Goal: Complete application form: Complete application form

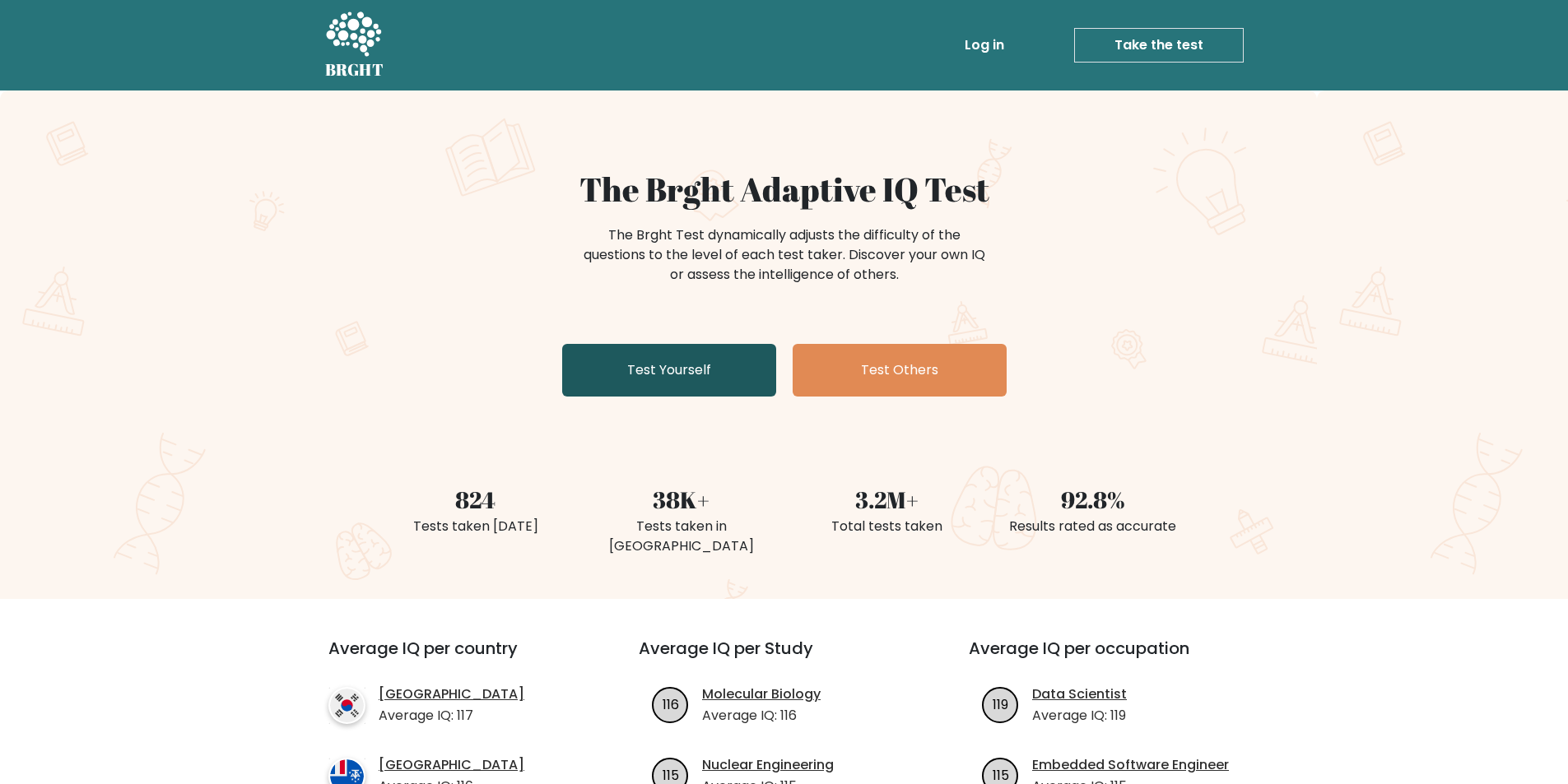
click at [661, 366] on link "Test Yourself" at bounding box center [669, 370] width 214 height 53
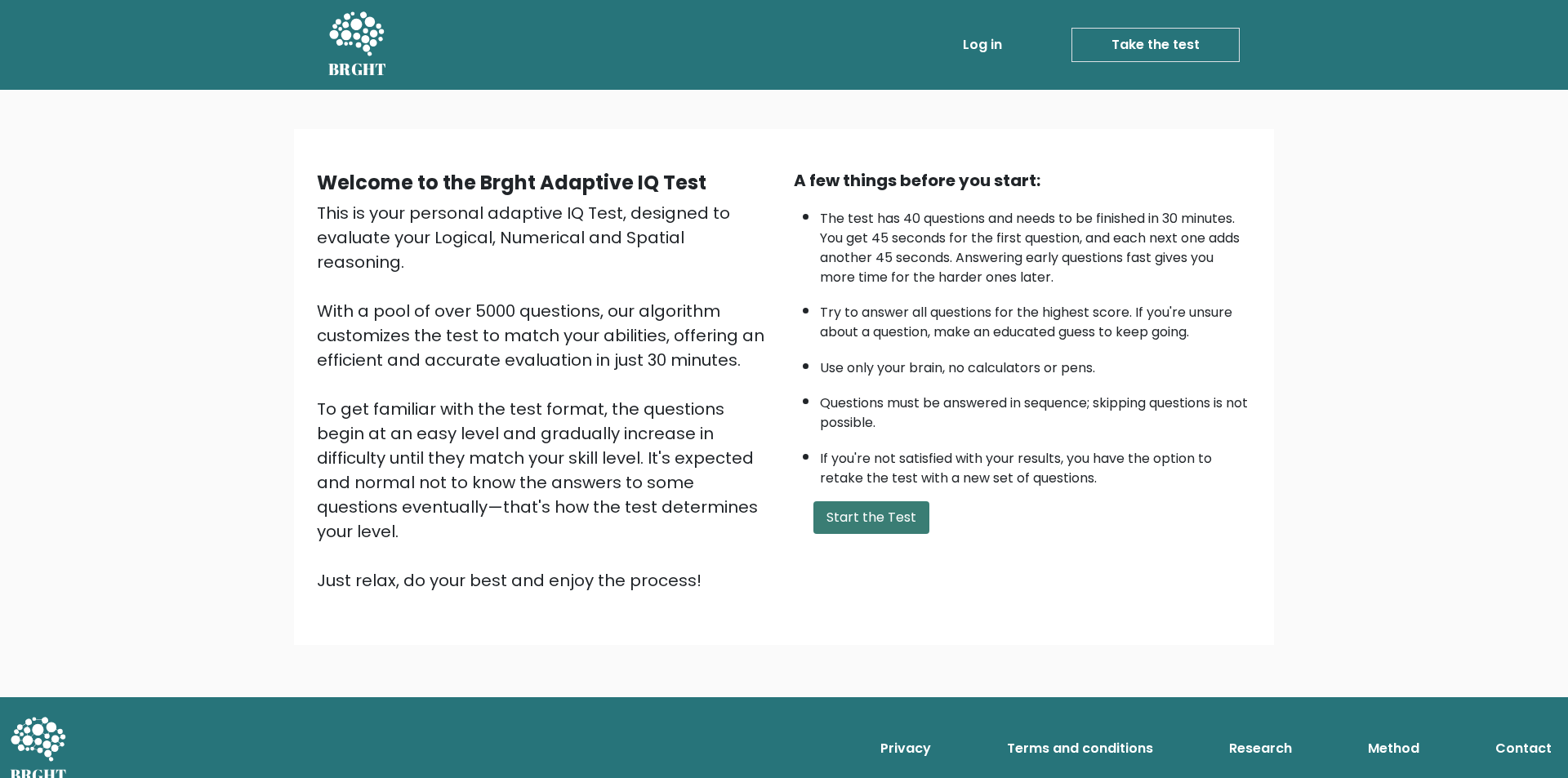
click at [836, 515] on button "Start the Test" at bounding box center [871, 517] width 116 height 33
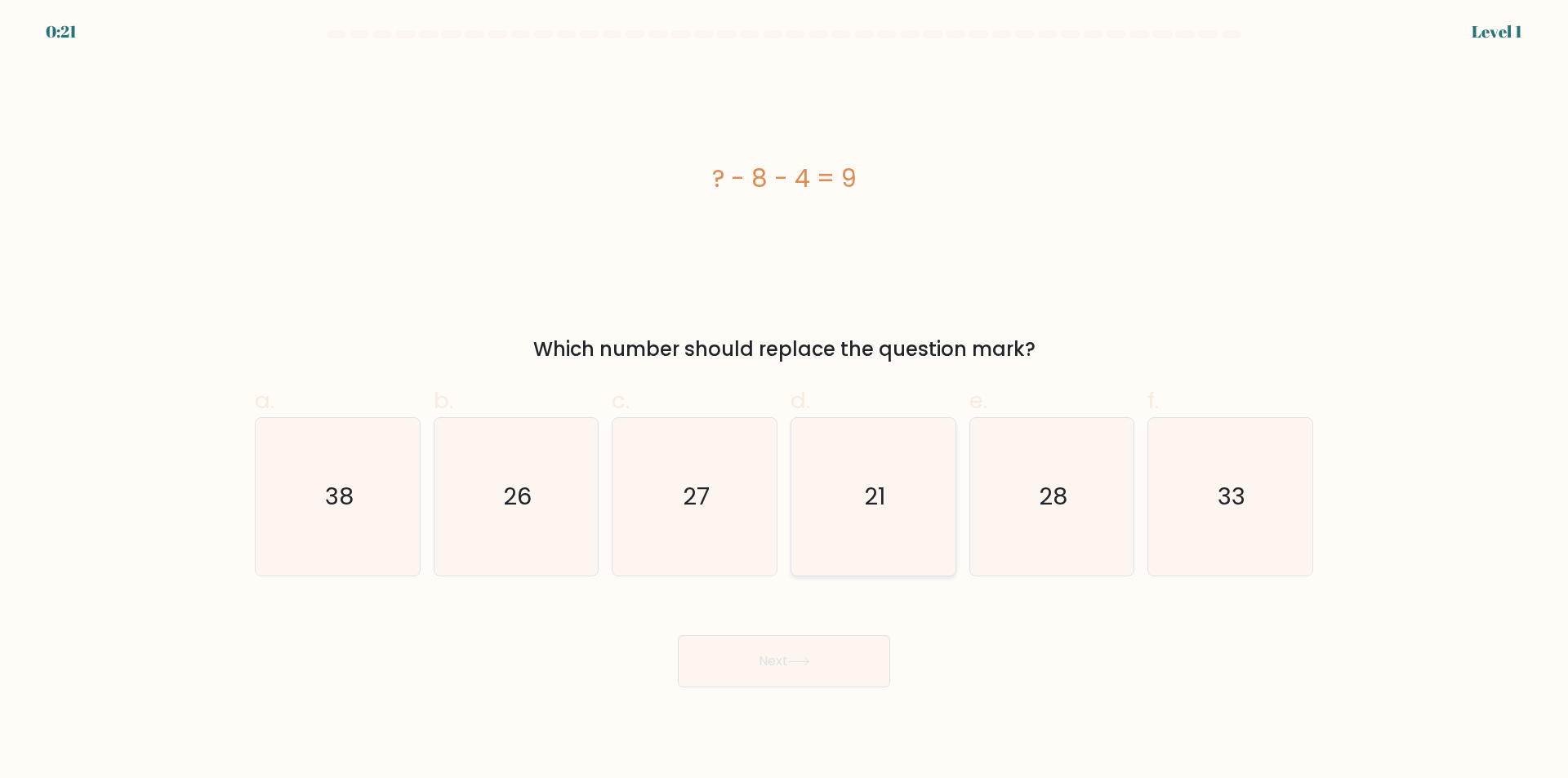
click at [886, 506] on icon "21" at bounding box center [873, 496] width 158 height 158
click at [785, 400] on input "d. 21" at bounding box center [784, 394] width 1 height 11
radio input "true"
click at [727, 657] on button "Next" at bounding box center [784, 661] width 212 height 53
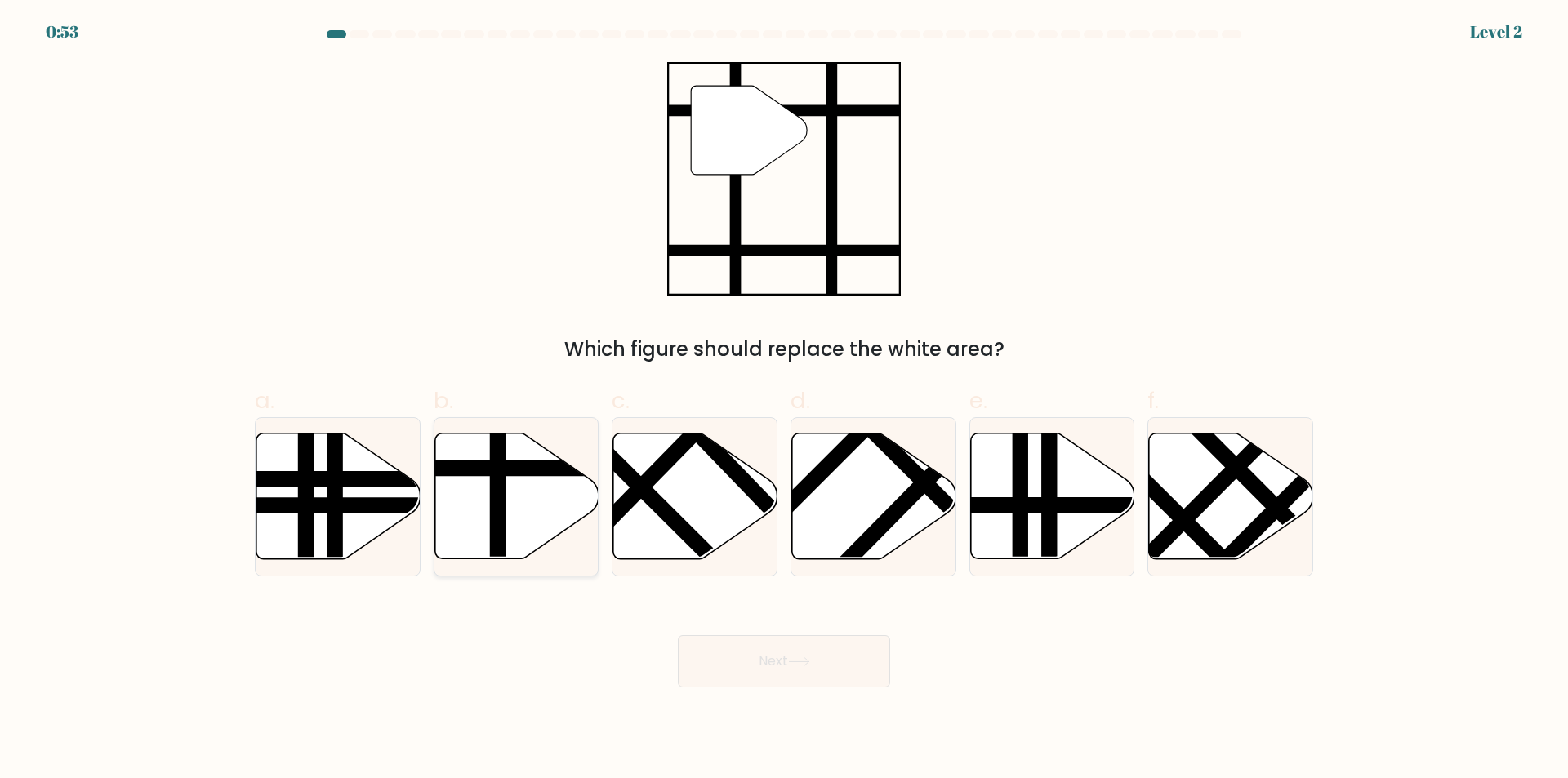
click at [467, 469] on line at bounding box center [567, 469] width 331 height 0
click at [784, 400] on input "b." at bounding box center [784, 394] width 1 height 11
radio input "true"
click at [763, 660] on button "Next" at bounding box center [784, 661] width 212 height 53
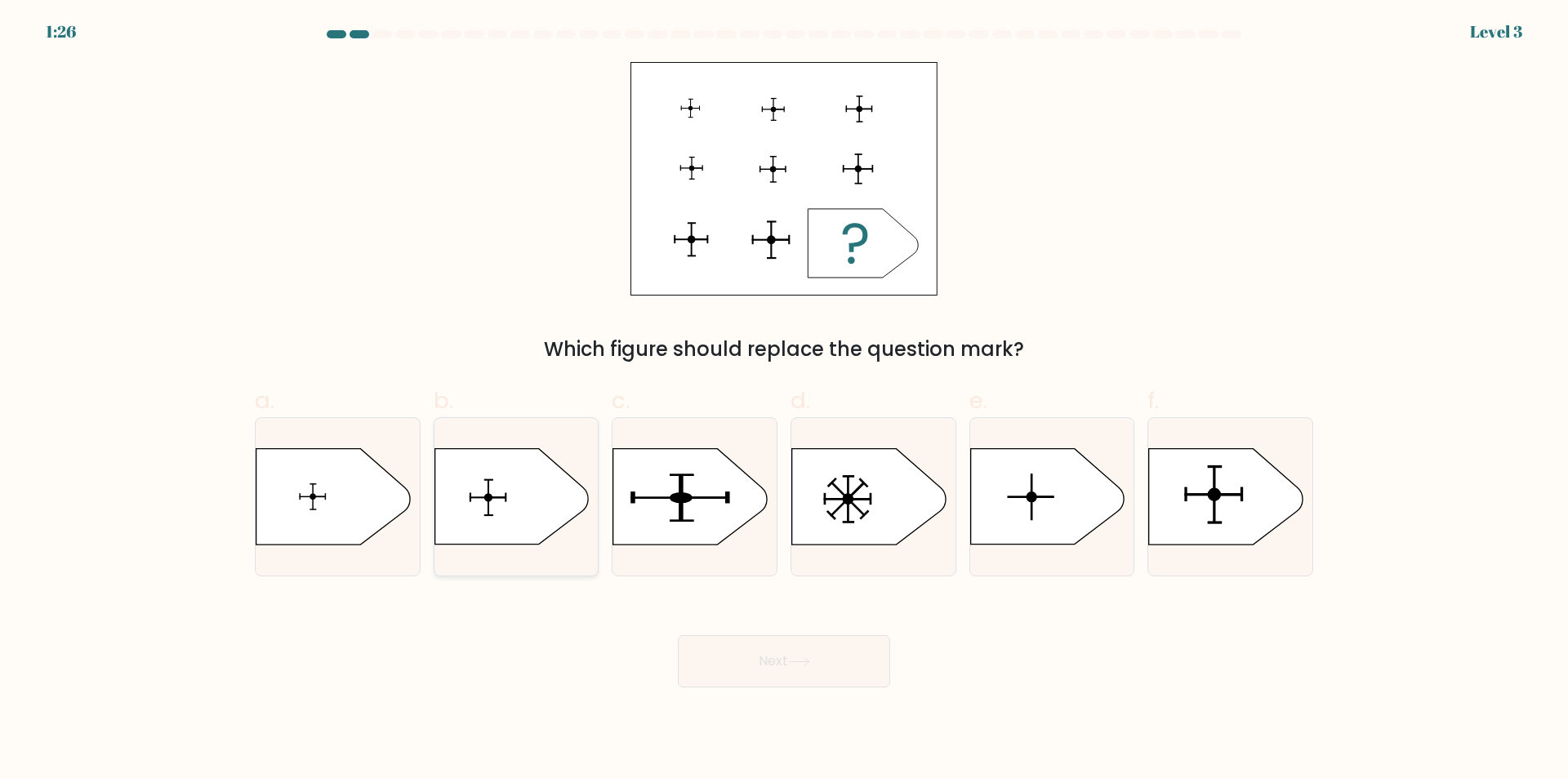
click at [486, 507] on icon at bounding box center [512, 496] width 154 height 95
click at [784, 400] on input "b." at bounding box center [784, 394] width 1 height 11
radio input "true"
click at [764, 672] on button "Next" at bounding box center [784, 661] width 212 height 53
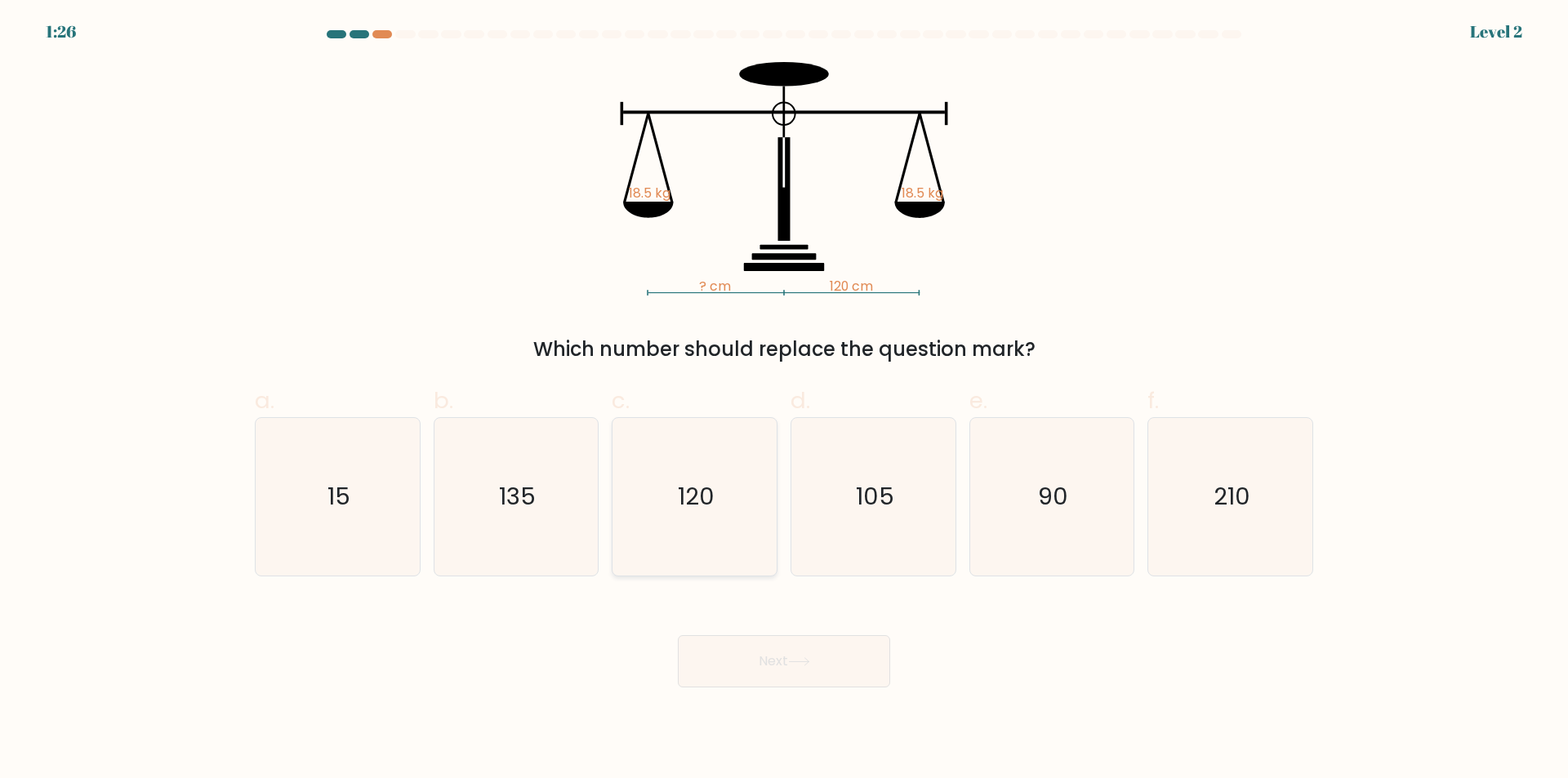
click at [664, 509] on icon "120" at bounding box center [695, 496] width 158 height 158
click at [784, 400] on input "c. 120" at bounding box center [784, 394] width 1 height 11
radio input "true"
click at [793, 656] on button "Next" at bounding box center [784, 661] width 212 height 53
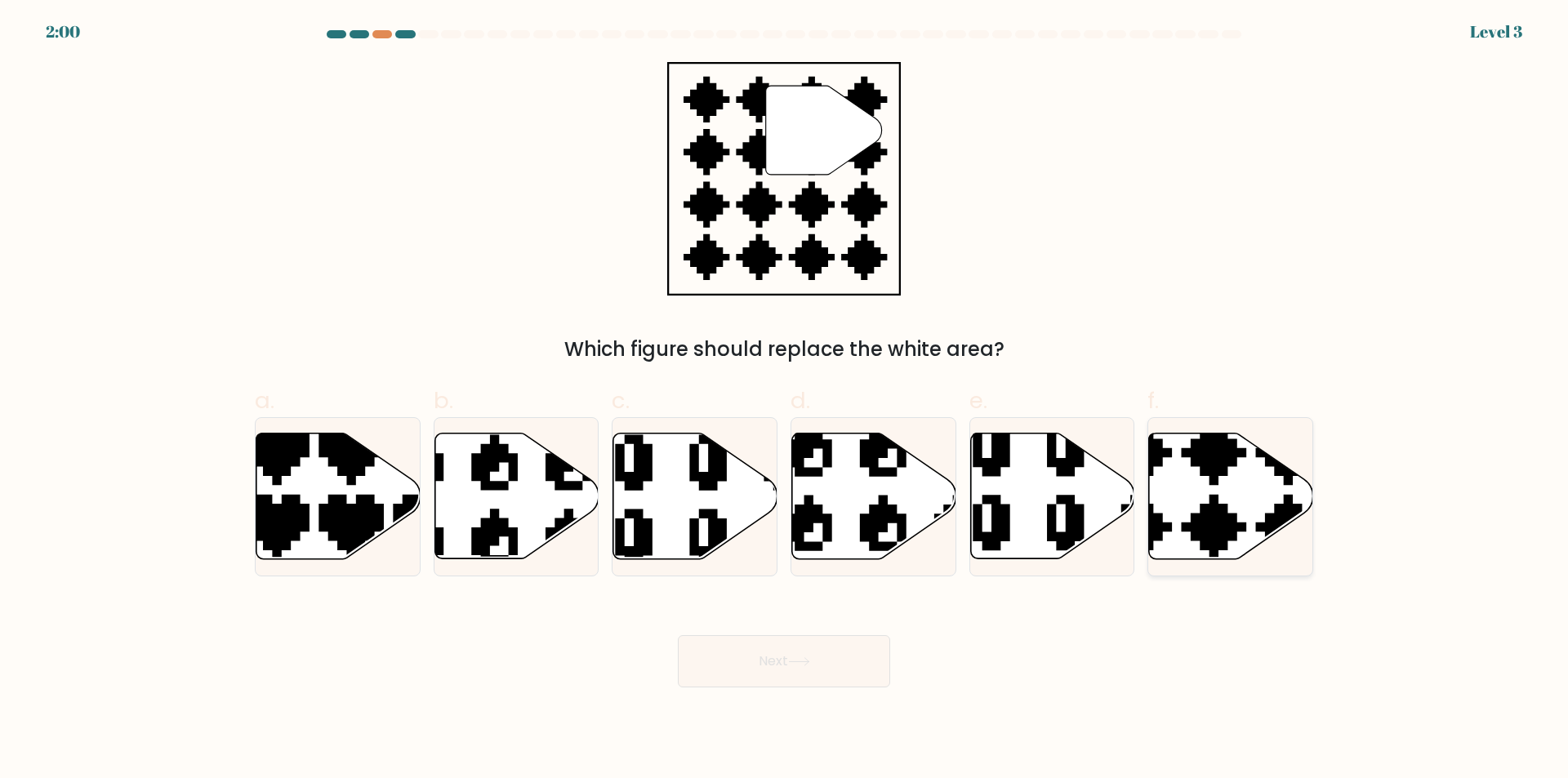
click at [1218, 517] on icon at bounding box center [1177, 564] width 288 height 288
click at [785, 400] on input "f." at bounding box center [784, 394] width 1 height 11
radio input "true"
drag, startPoint x: 802, startPoint y: 654, endPoint x: 695, endPoint y: 618, distance: 112.9
click at [802, 654] on button "Next" at bounding box center [784, 661] width 212 height 53
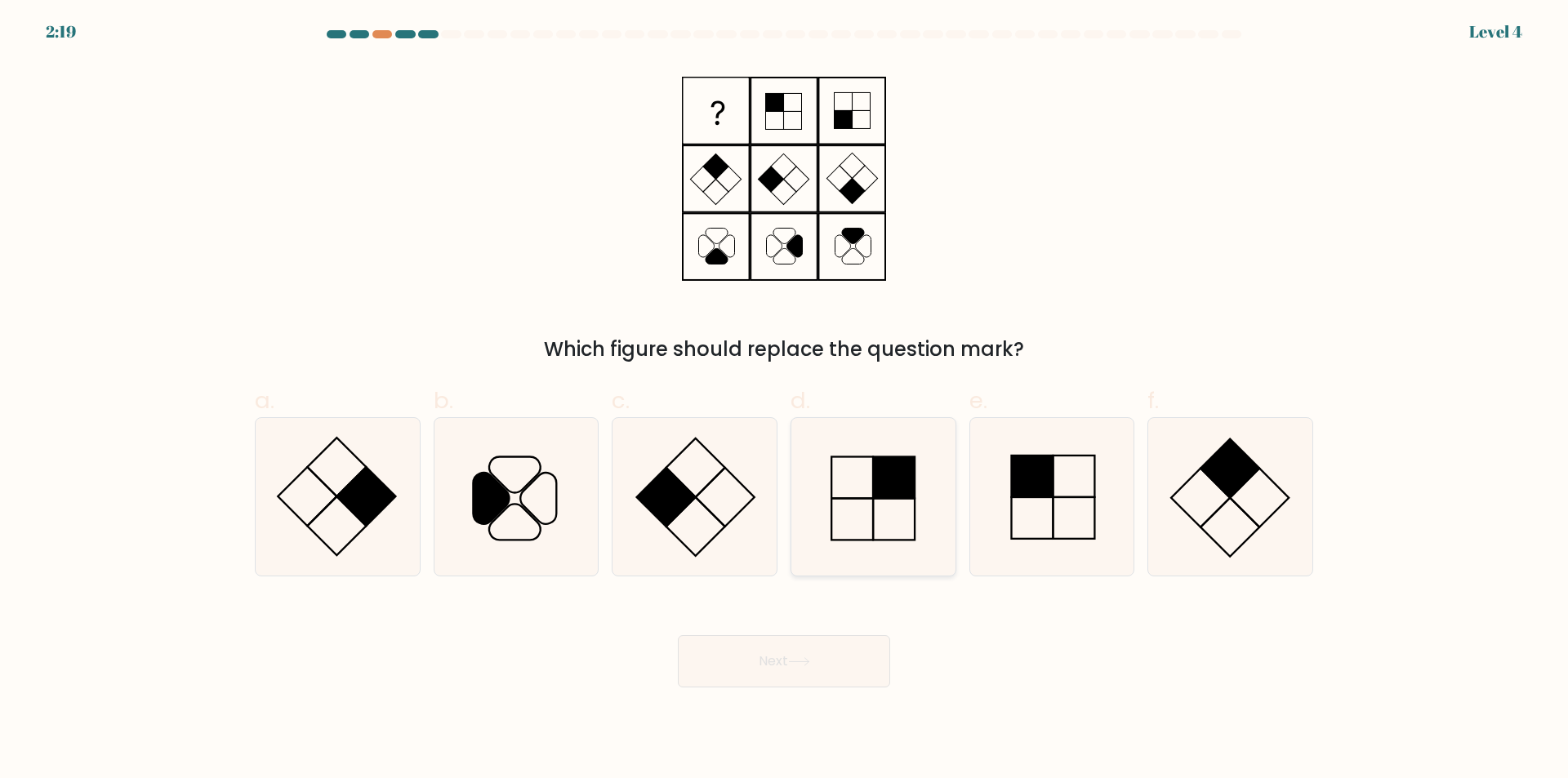
click at [902, 520] on icon at bounding box center [873, 496] width 158 height 158
click at [785, 400] on input "d." at bounding box center [784, 394] width 1 height 11
radio input "true"
click at [815, 683] on button "Next" at bounding box center [784, 661] width 212 height 53
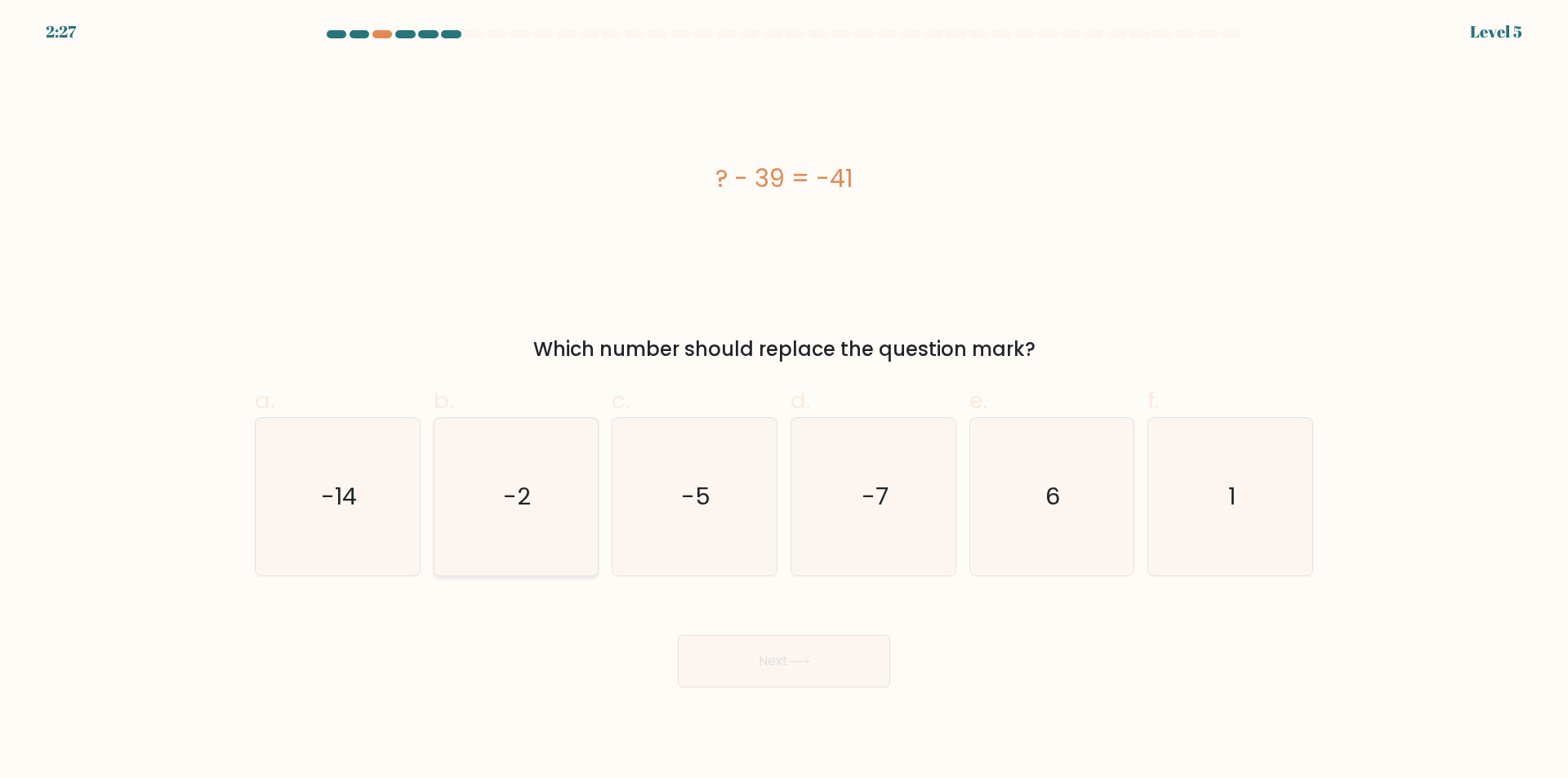
click at [481, 496] on icon "-2" at bounding box center [516, 496] width 158 height 158
click at [784, 400] on input "b. -2" at bounding box center [784, 394] width 1 height 11
radio input "true"
click at [783, 672] on button "Next" at bounding box center [784, 661] width 212 height 53
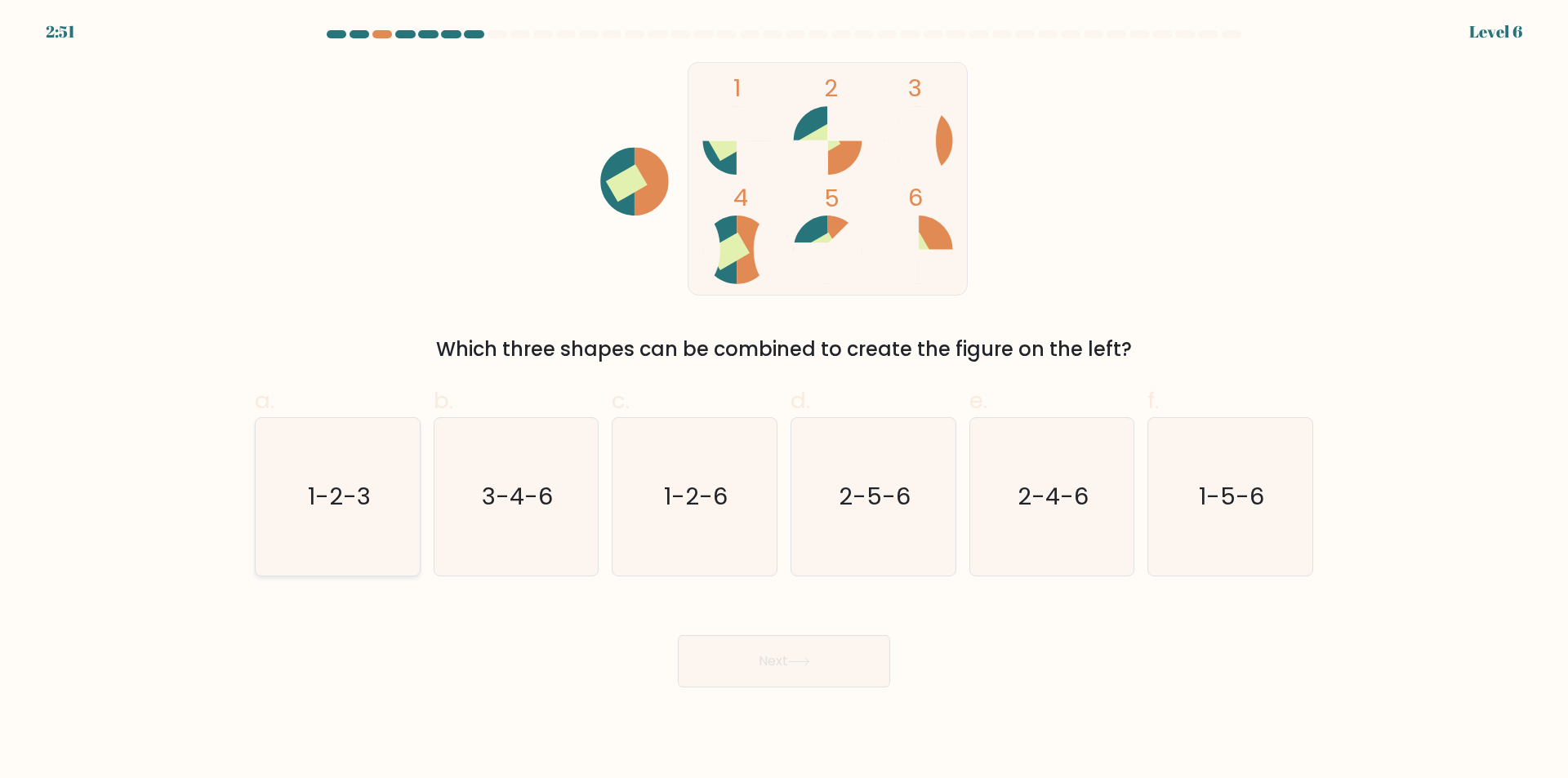
click at [293, 477] on icon "1-2-3" at bounding box center [338, 496] width 158 height 158
click at [784, 400] on input "a. 1-2-3" at bounding box center [784, 394] width 1 height 11
radio input "true"
click at [745, 654] on button "Next" at bounding box center [784, 661] width 212 height 53
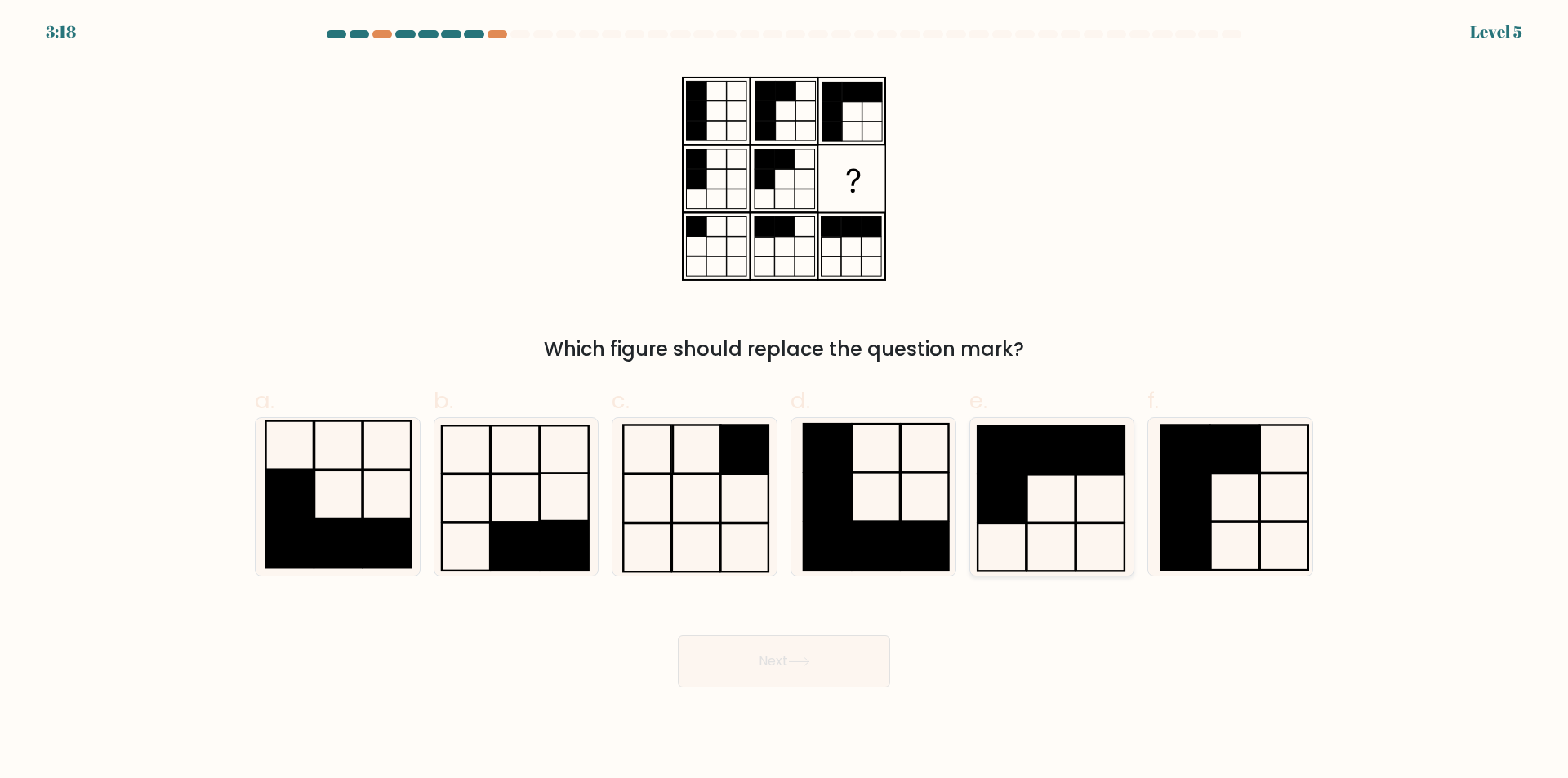
click at [1022, 453] on rect at bounding box center [1002, 450] width 48 height 48
click at [785, 400] on input "e." at bounding box center [784, 394] width 1 height 11
radio input "true"
click at [761, 674] on button "Next" at bounding box center [784, 661] width 212 height 53
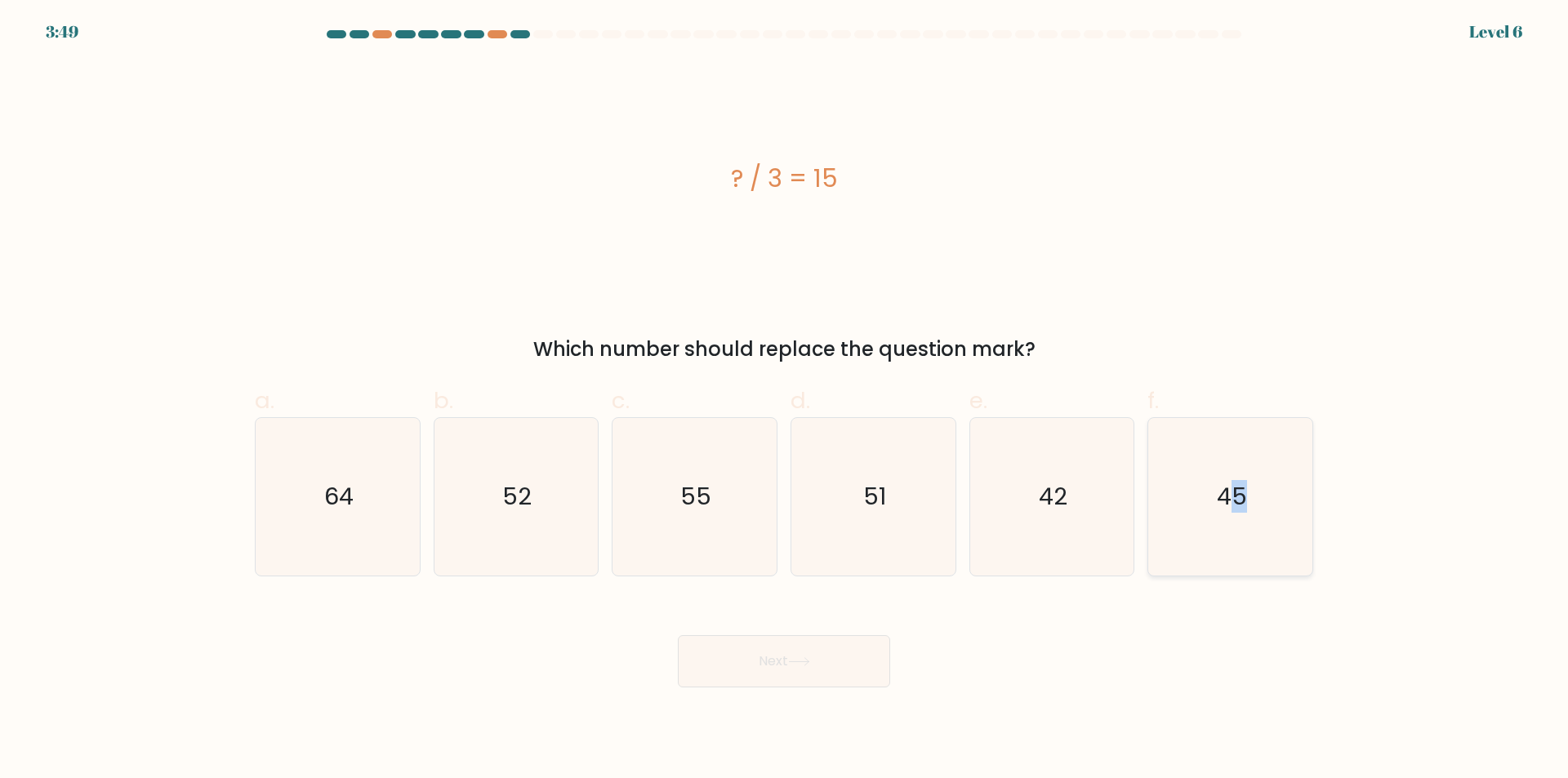
click at [1240, 493] on text "45" at bounding box center [1232, 496] width 30 height 33
click at [1220, 492] on text "45" at bounding box center [1232, 496] width 30 height 33
click at [785, 400] on input "f. 45" at bounding box center [784, 394] width 1 height 11
radio input "true"
click at [851, 664] on button "Next" at bounding box center [784, 661] width 212 height 53
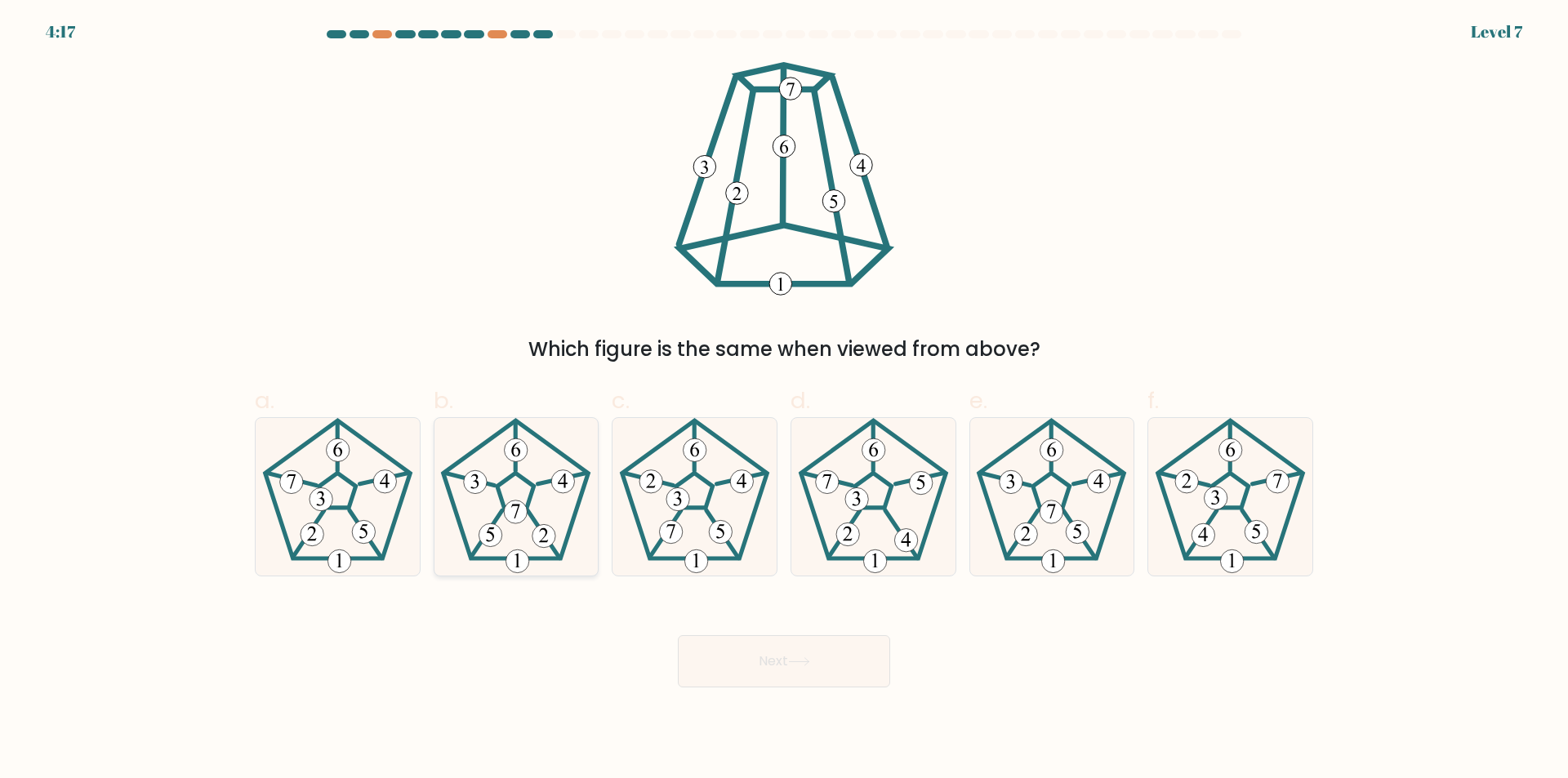
click at [533, 517] on 361 at bounding box center [543, 534] width 32 height 48
click at [784, 400] on input "b." at bounding box center [784, 394] width 1 height 11
radio input "true"
click at [818, 669] on button "Next" at bounding box center [784, 661] width 212 height 53
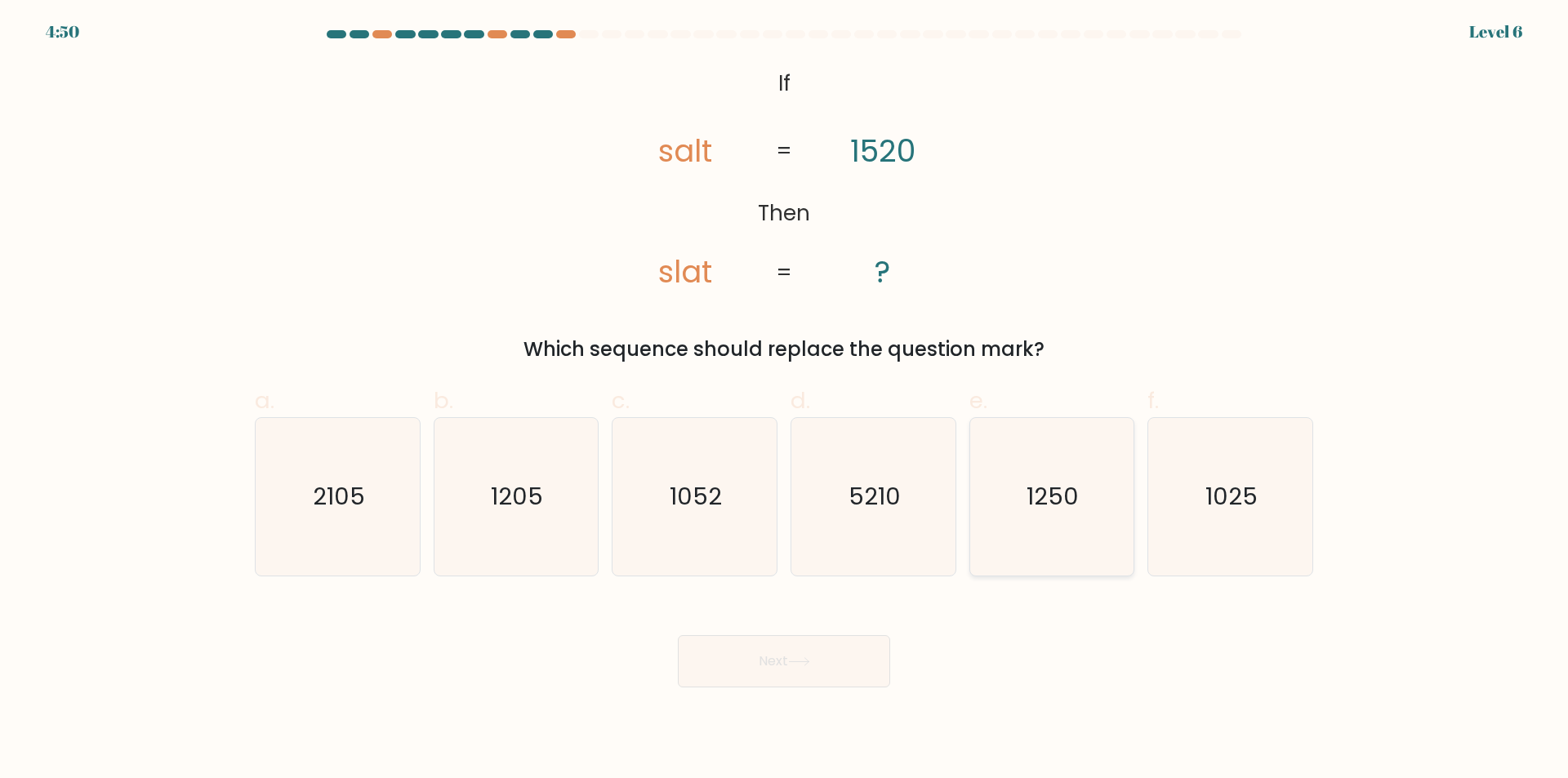
click at [1058, 515] on icon "1250" at bounding box center [1051, 496] width 158 height 158
click at [785, 400] on input "e. 1250" at bounding box center [784, 394] width 1 height 11
radio input "true"
click at [758, 663] on button "Next" at bounding box center [784, 661] width 212 height 53
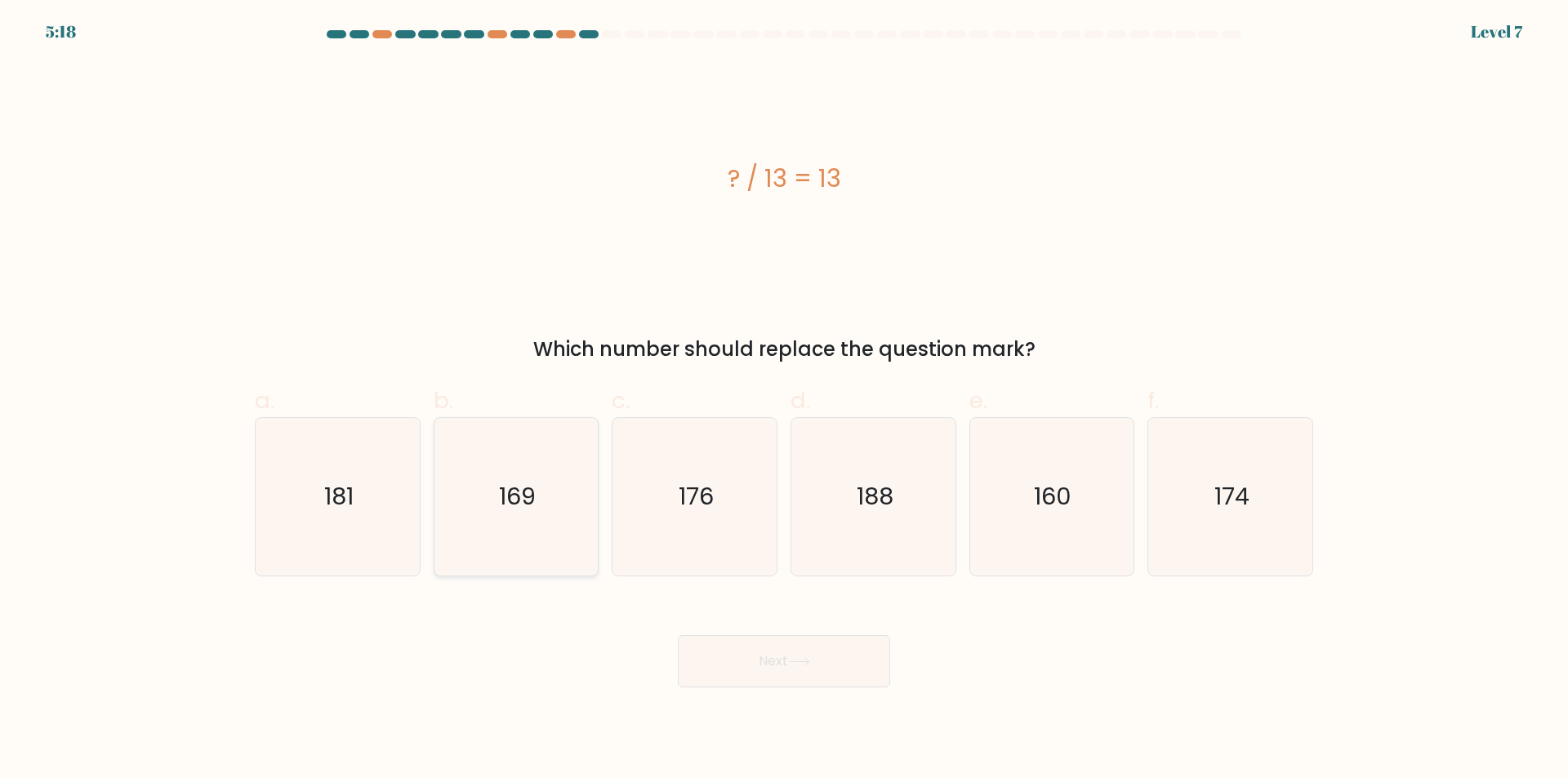
click at [522, 470] on icon "169" at bounding box center [516, 496] width 158 height 158
click at [784, 400] on input "b. 169" at bounding box center [784, 394] width 1 height 11
radio input "true"
click at [801, 674] on button "Next" at bounding box center [784, 661] width 212 height 53
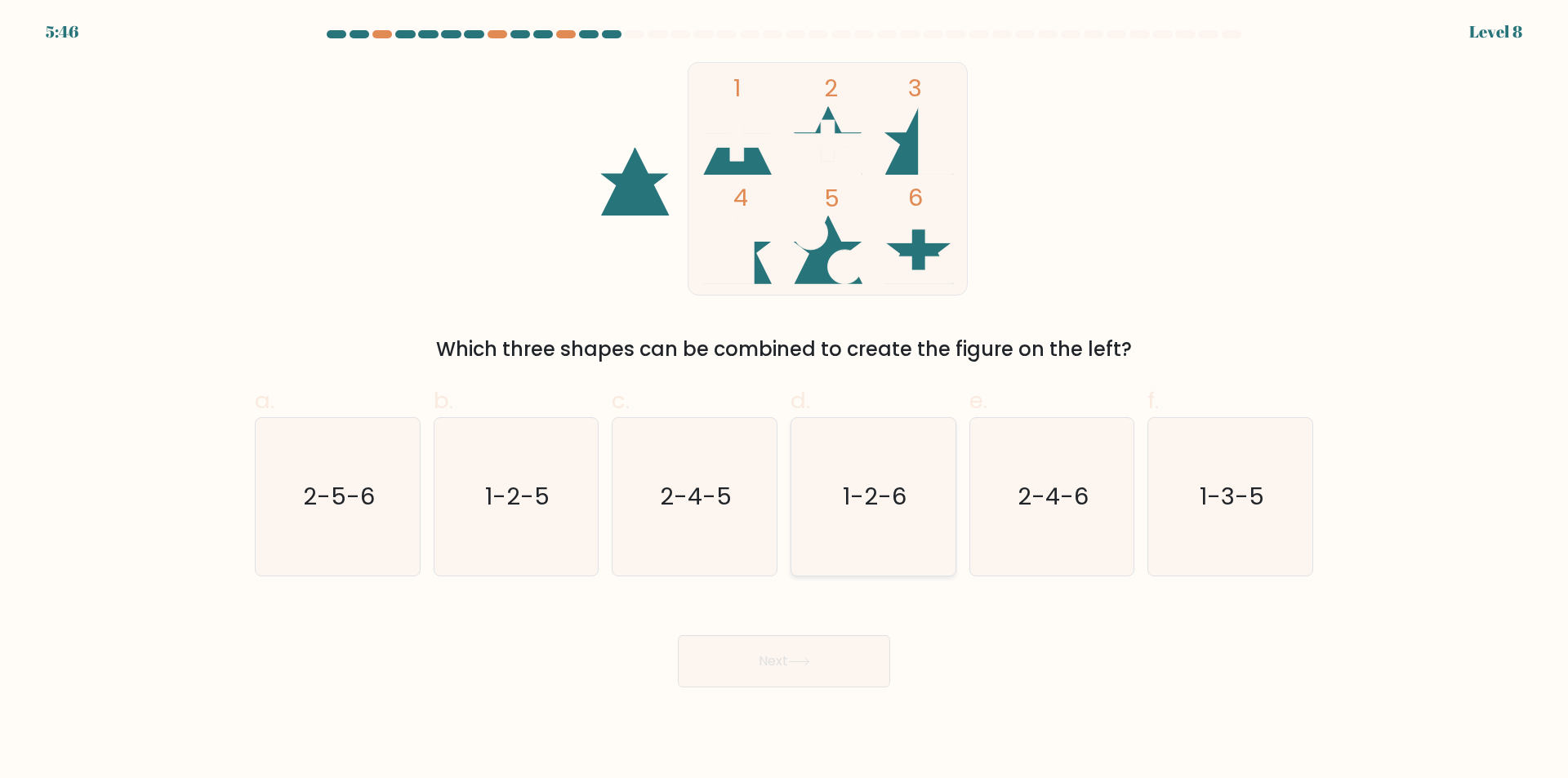
click at [902, 503] on text "1-2-6" at bounding box center [874, 496] width 64 height 33
click at [785, 400] on input "d. 1-2-6" at bounding box center [784, 394] width 1 height 11
radio input "true"
click at [792, 664] on icon at bounding box center [799, 661] width 22 height 9
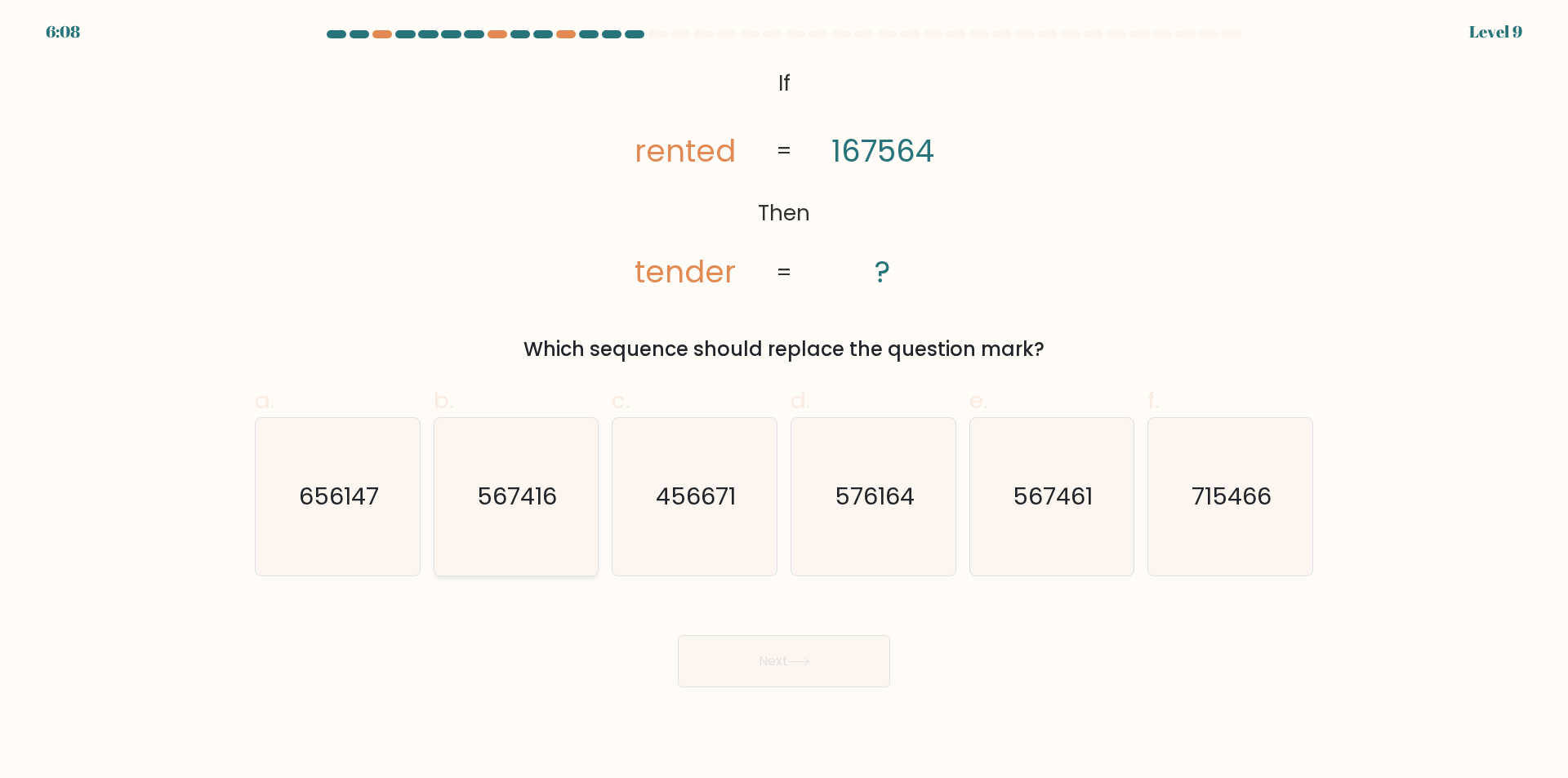
click at [458, 523] on icon "567416" at bounding box center [516, 496] width 158 height 158
click at [784, 400] on input "b. 567416" at bounding box center [784, 394] width 1 height 11
radio input "true"
click at [1023, 536] on icon "567461" at bounding box center [1051, 496] width 158 height 158
click at [785, 400] on input "e. 567461" at bounding box center [784, 394] width 1 height 11
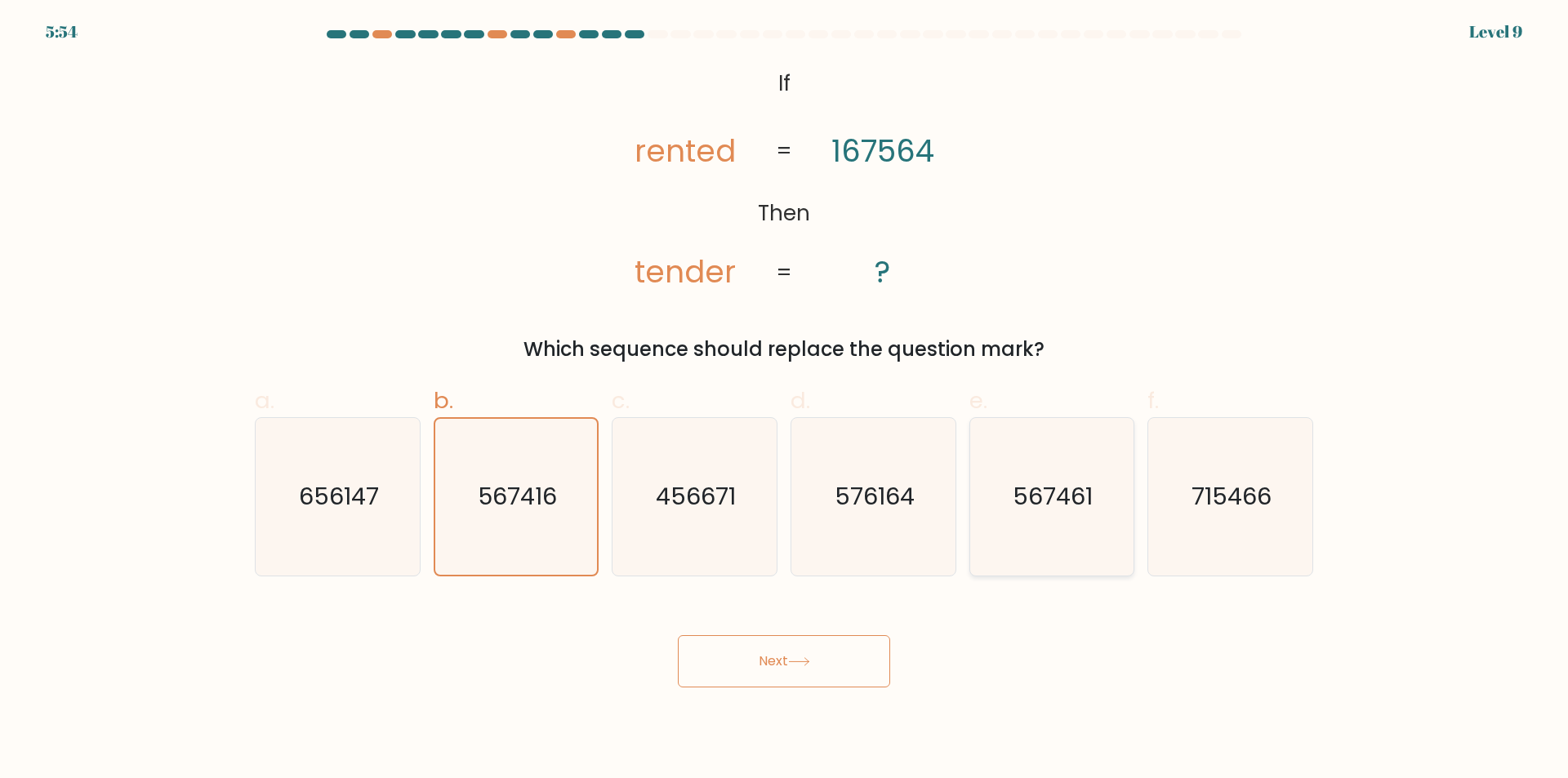
radio input "true"
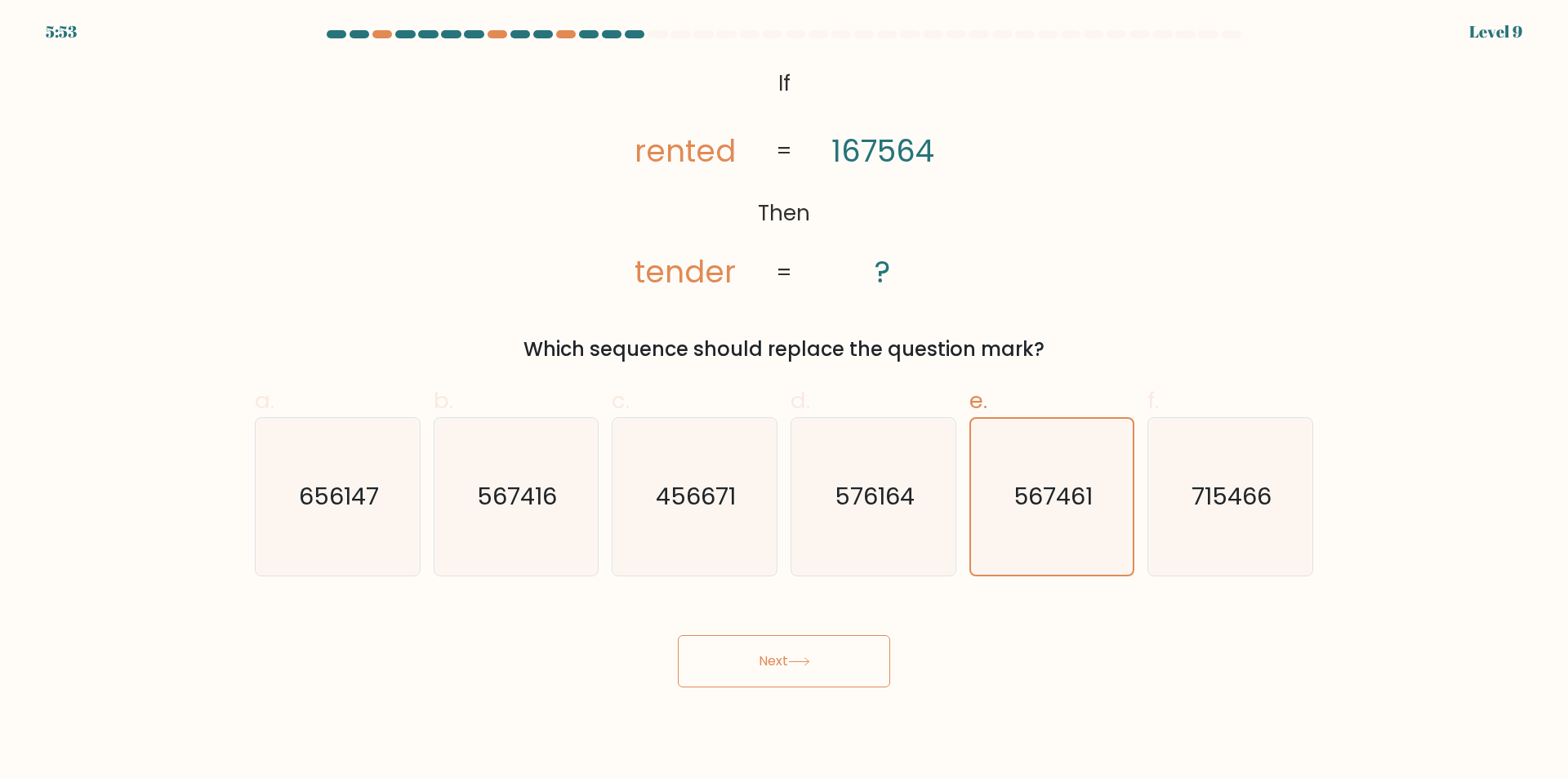
click at [784, 676] on button "Next" at bounding box center [784, 661] width 212 height 53
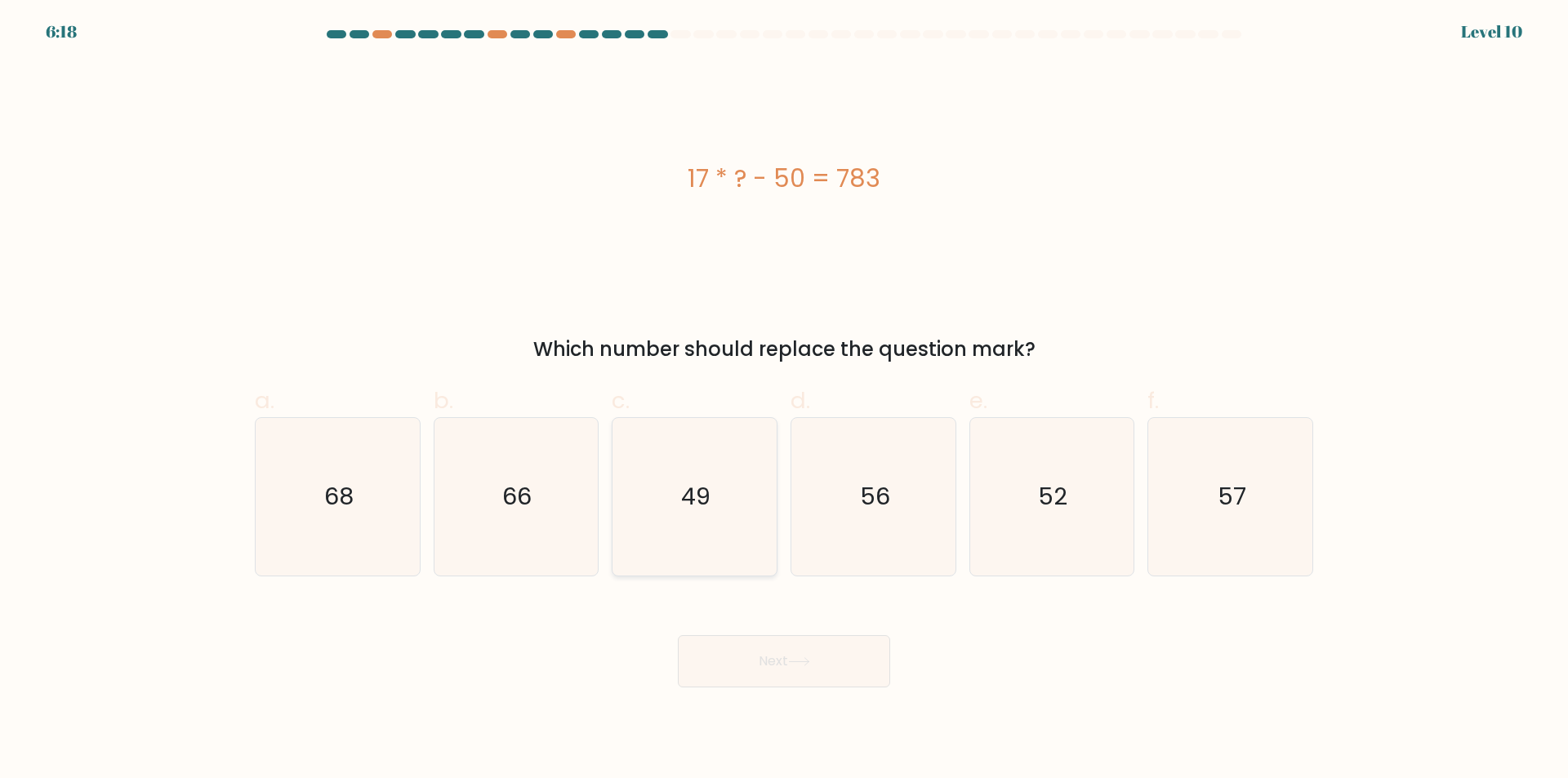
click at [694, 504] on text "49" at bounding box center [696, 496] width 29 height 33
click at [784, 400] on input "c. 49" at bounding box center [784, 394] width 1 height 11
radio input "true"
click at [783, 672] on button "Next" at bounding box center [784, 661] width 212 height 53
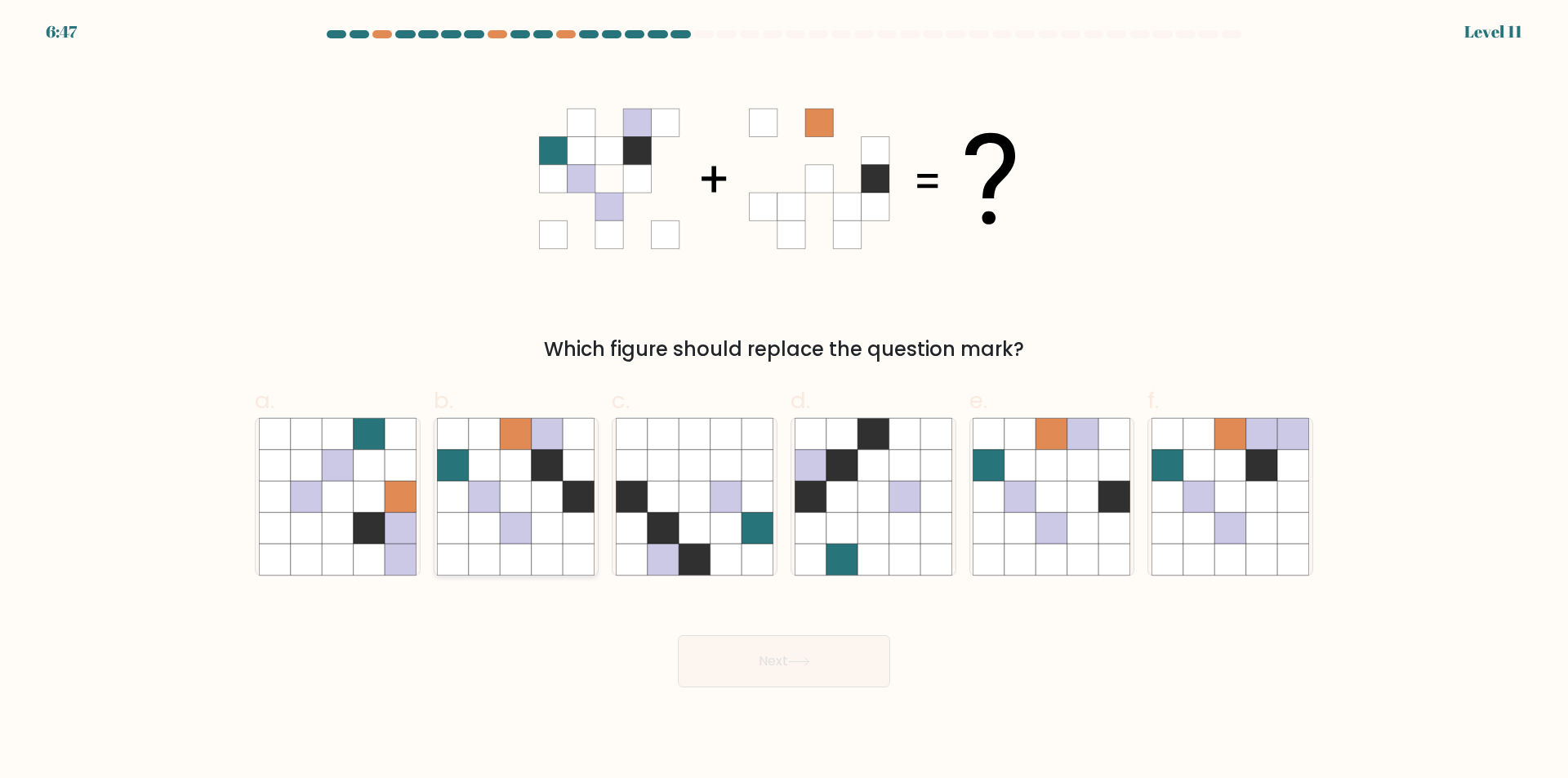
click at [520, 525] on icon at bounding box center [516, 528] width 31 height 31
click at [784, 400] on input "b." at bounding box center [784, 394] width 1 height 11
radio input "true"
click at [797, 654] on button "Next" at bounding box center [784, 661] width 212 height 53
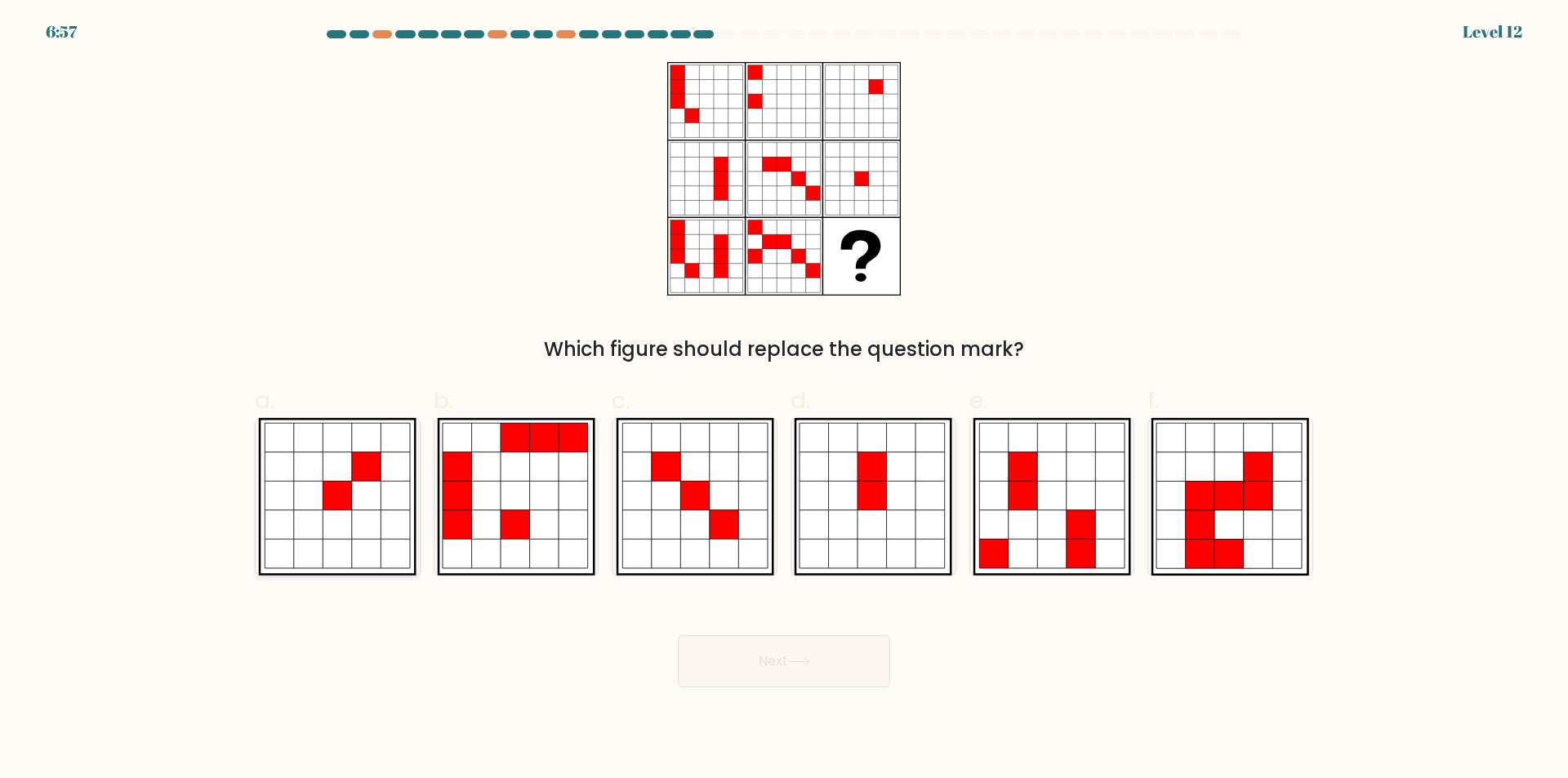
click at [384, 513] on icon at bounding box center [395, 525] width 29 height 29
click at [784, 400] on input "a." at bounding box center [784, 394] width 1 height 11
radio input "true"
click at [770, 653] on button "Next" at bounding box center [784, 661] width 212 height 53
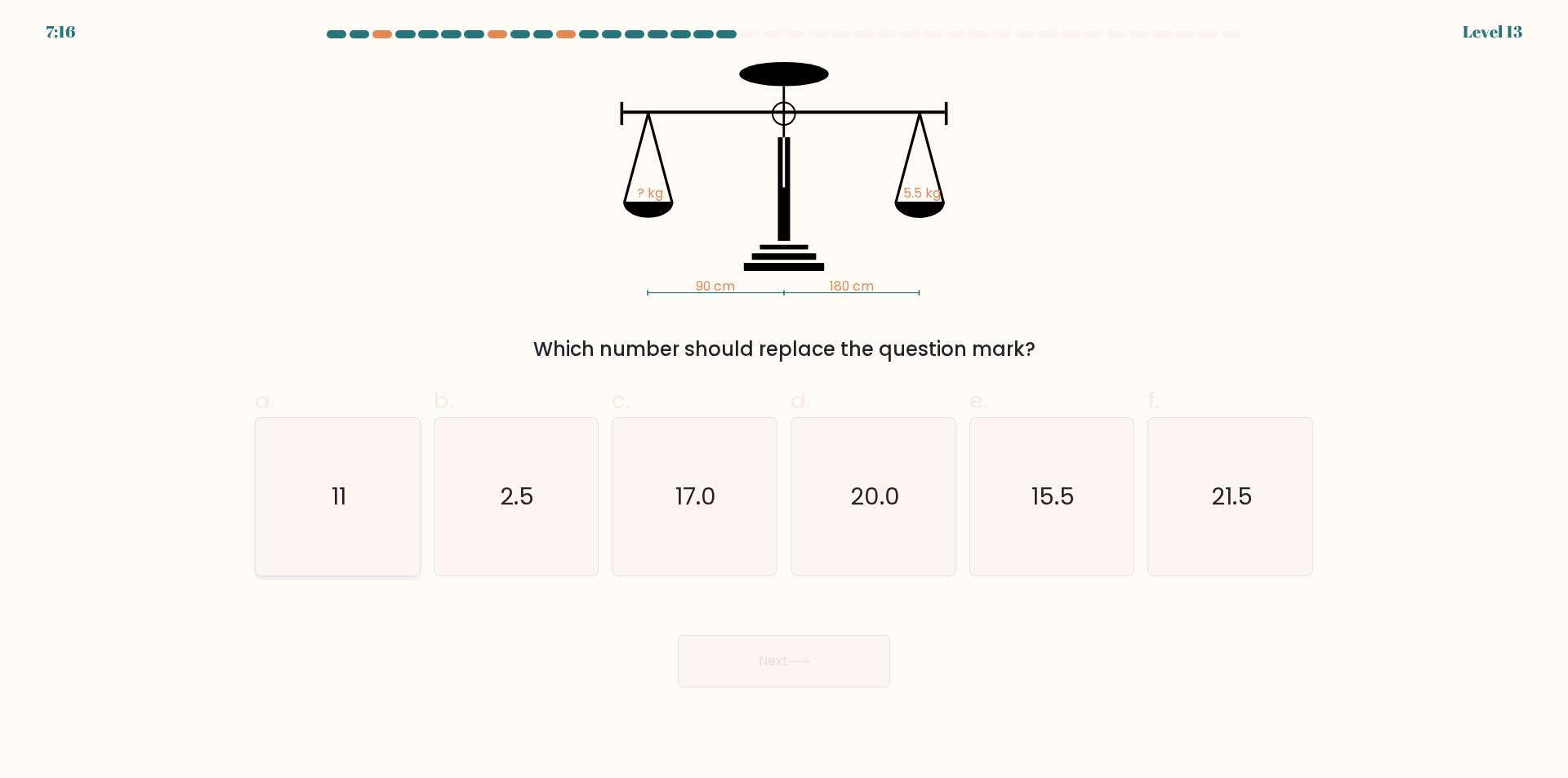
click at [342, 484] on text "11" at bounding box center [339, 496] width 15 height 33
click at [784, 400] on input "a. 11" at bounding box center [784, 394] width 1 height 11
radio input "true"
click at [809, 677] on button "Next" at bounding box center [784, 661] width 212 height 53
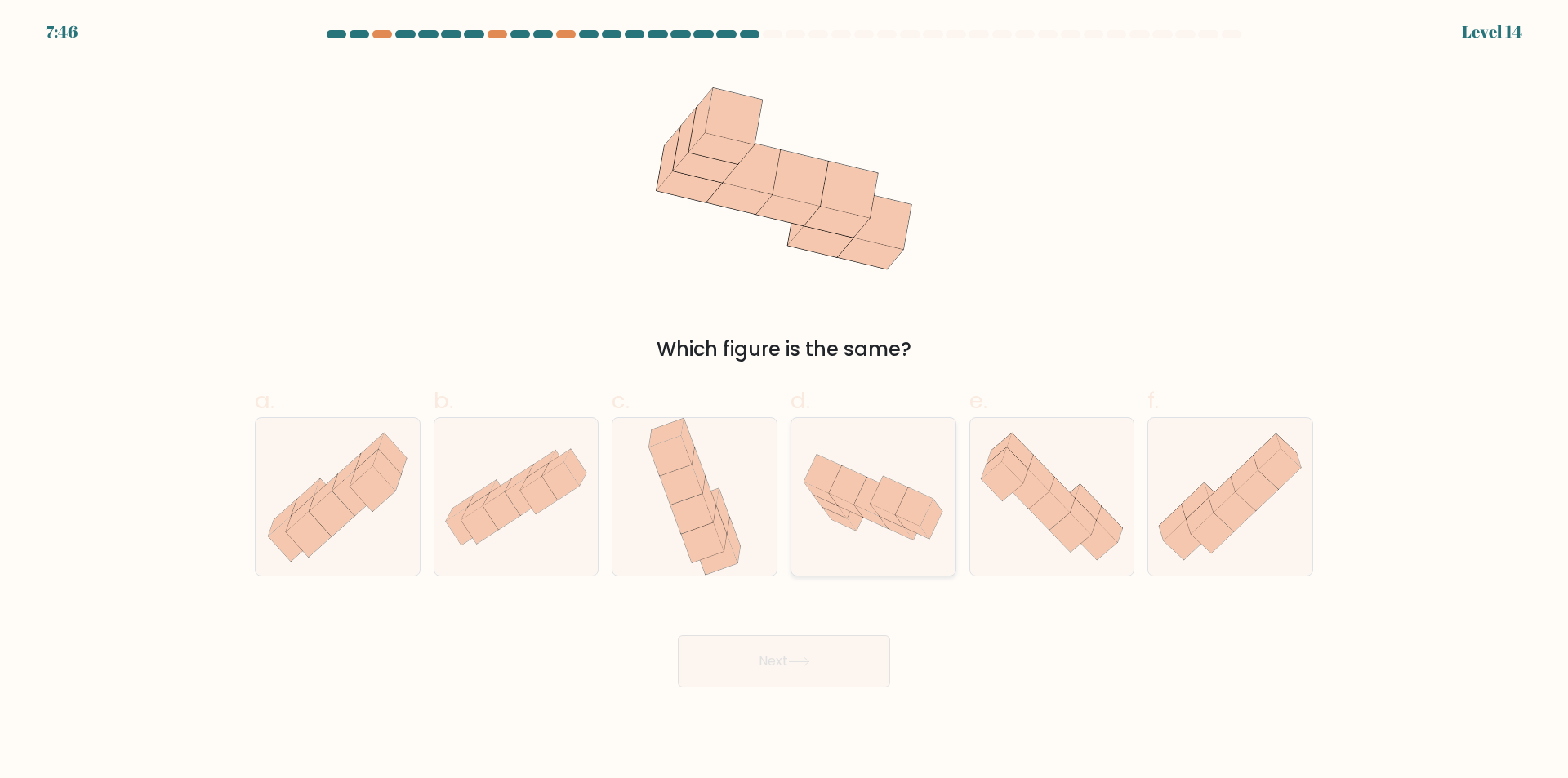
click at [841, 541] on icon at bounding box center [873, 496] width 164 height 106
click at [785, 400] on input "d." at bounding box center [784, 394] width 1 height 11
radio input "true"
click at [734, 674] on button "Next" at bounding box center [784, 661] width 212 height 53
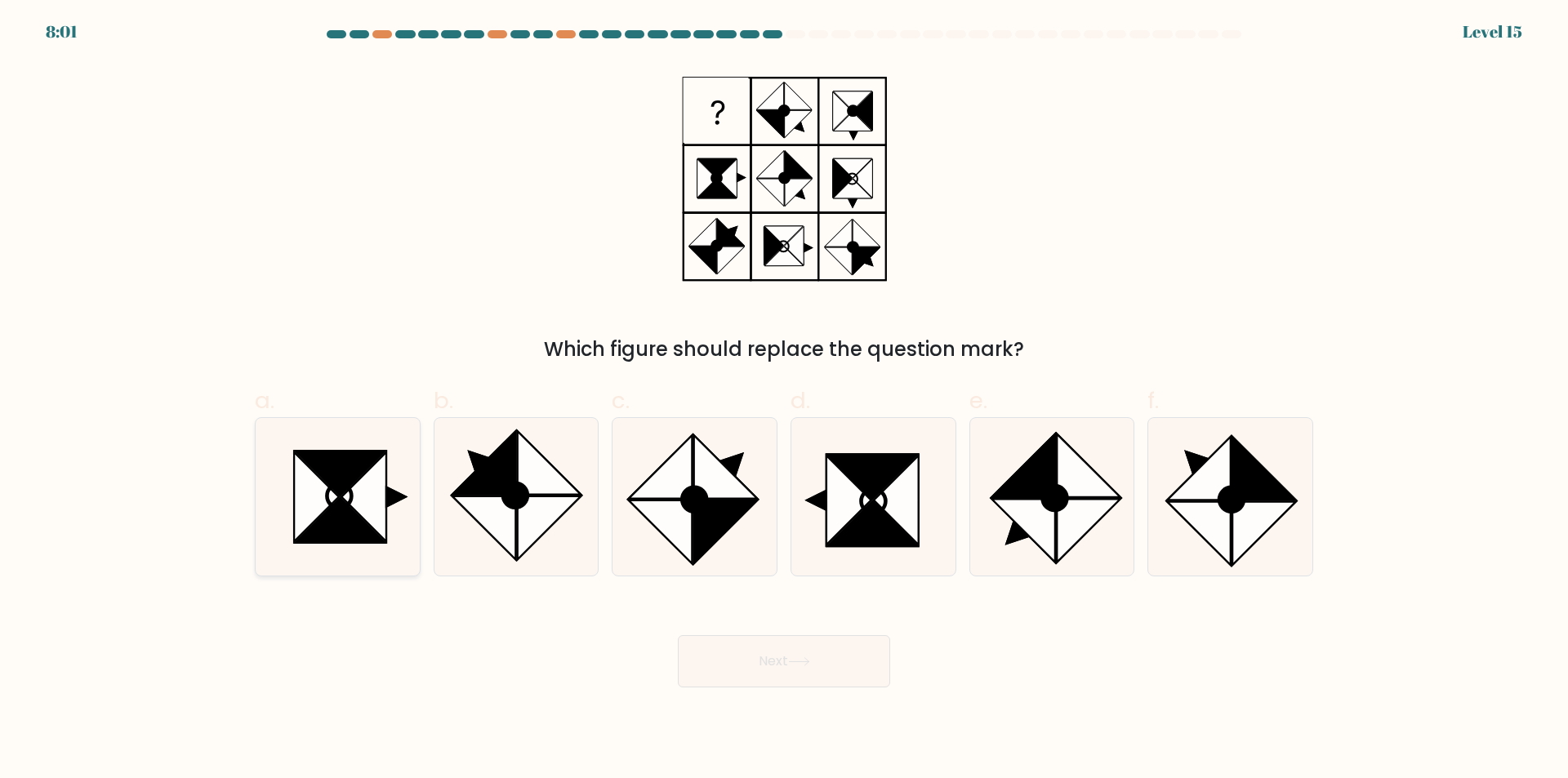
click at [356, 516] on icon at bounding box center [340, 521] width 89 height 45
click at [784, 400] on input "a." at bounding box center [784, 394] width 1 height 11
radio input "true"
click at [808, 659] on icon at bounding box center [799, 661] width 22 height 9
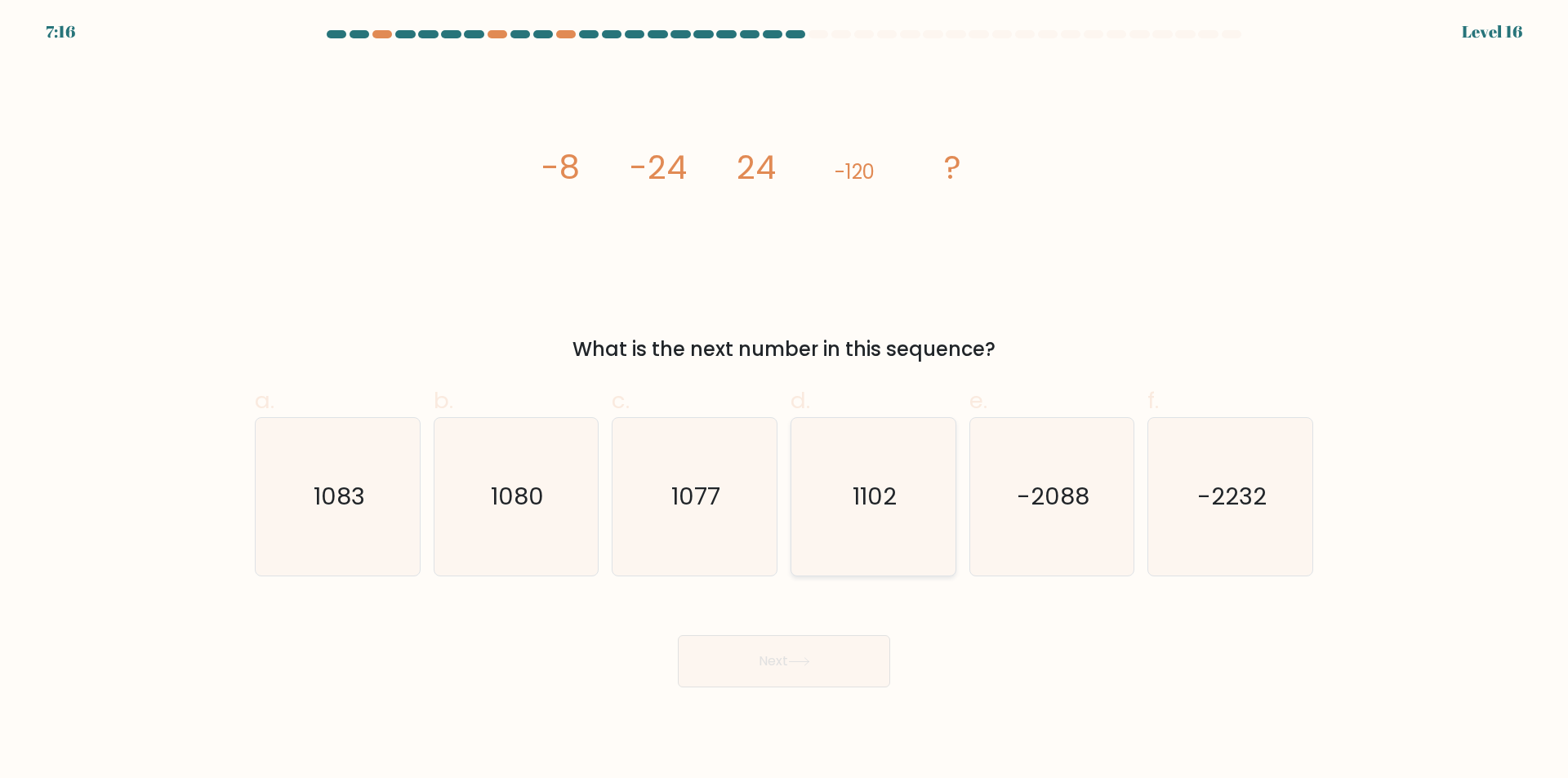
click at [887, 542] on icon "1102" at bounding box center [873, 496] width 158 height 158
click at [785, 400] on input "d. 1102" at bounding box center [784, 394] width 1 height 11
radio input "true"
click at [761, 666] on button "Next" at bounding box center [784, 661] width 212 height 53
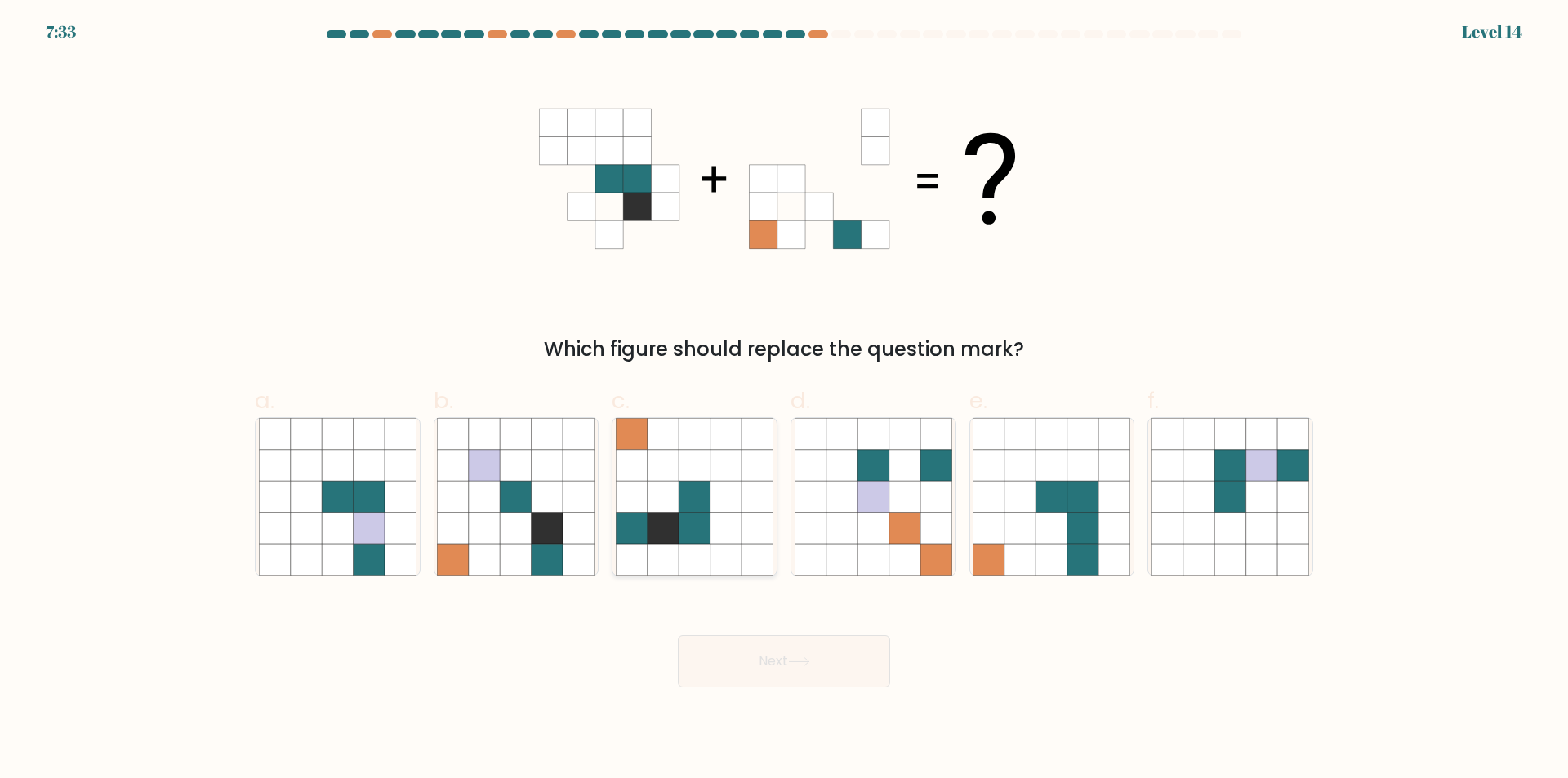
click at [707, 559] on icon at bounding box center [694, 559] width 31 height 31
click at [784, 400] on input "c." at bounding box center [784, 394] width 1 height 11
radio input "true"
click at [812, 677] on button "Next" at bounding box center [784, 661] width 212 height 53
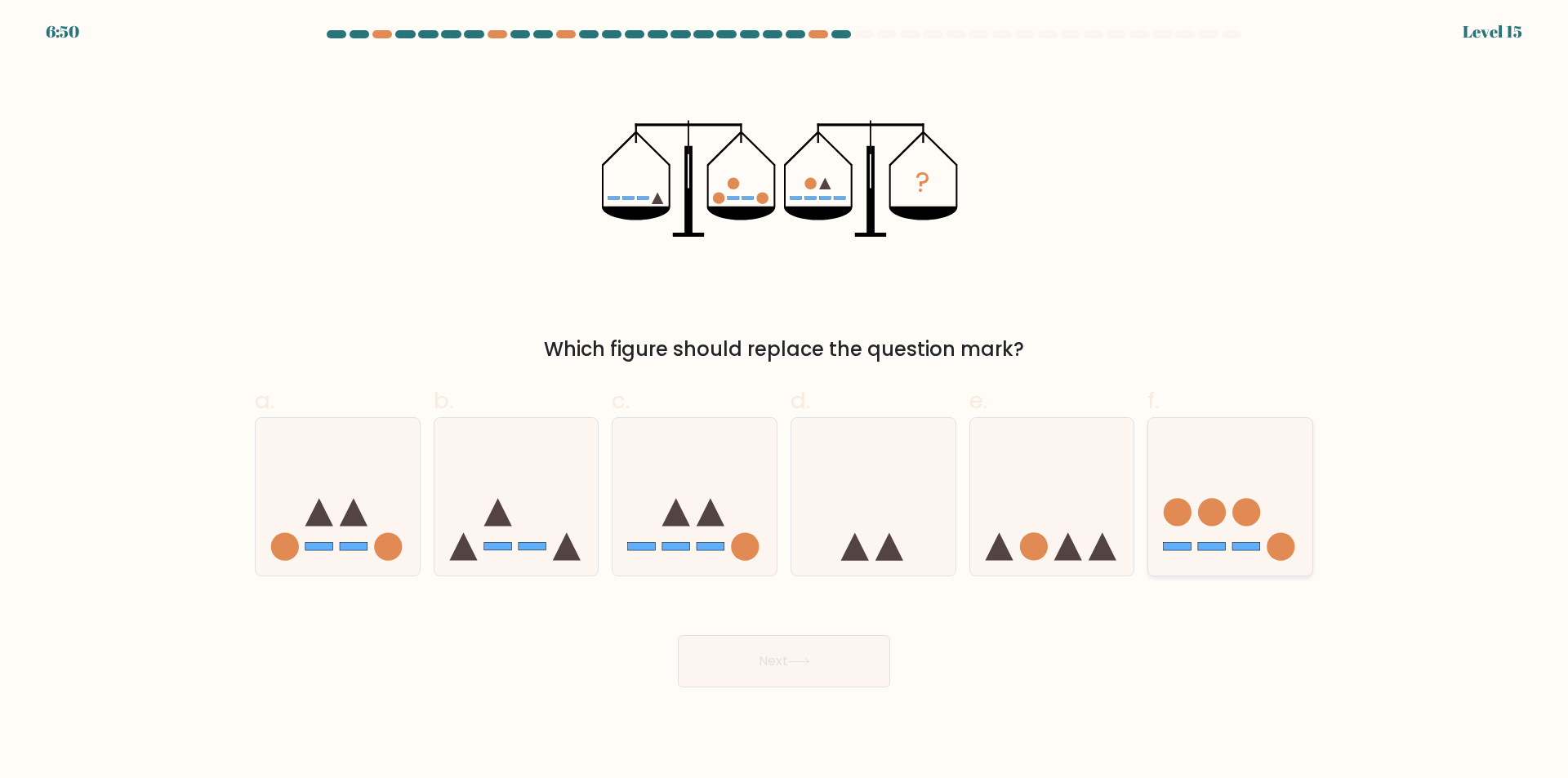
click at [1222, 528] on icon at bounding box center [1230, 497] width 164 height 135
click at [785, 400] on input "f." at bounding box center [784, 394] width 1 height 11
radio input "true"
click at [753, 669] on button "Next" at bounding box center [784, 661] width 212 height 53
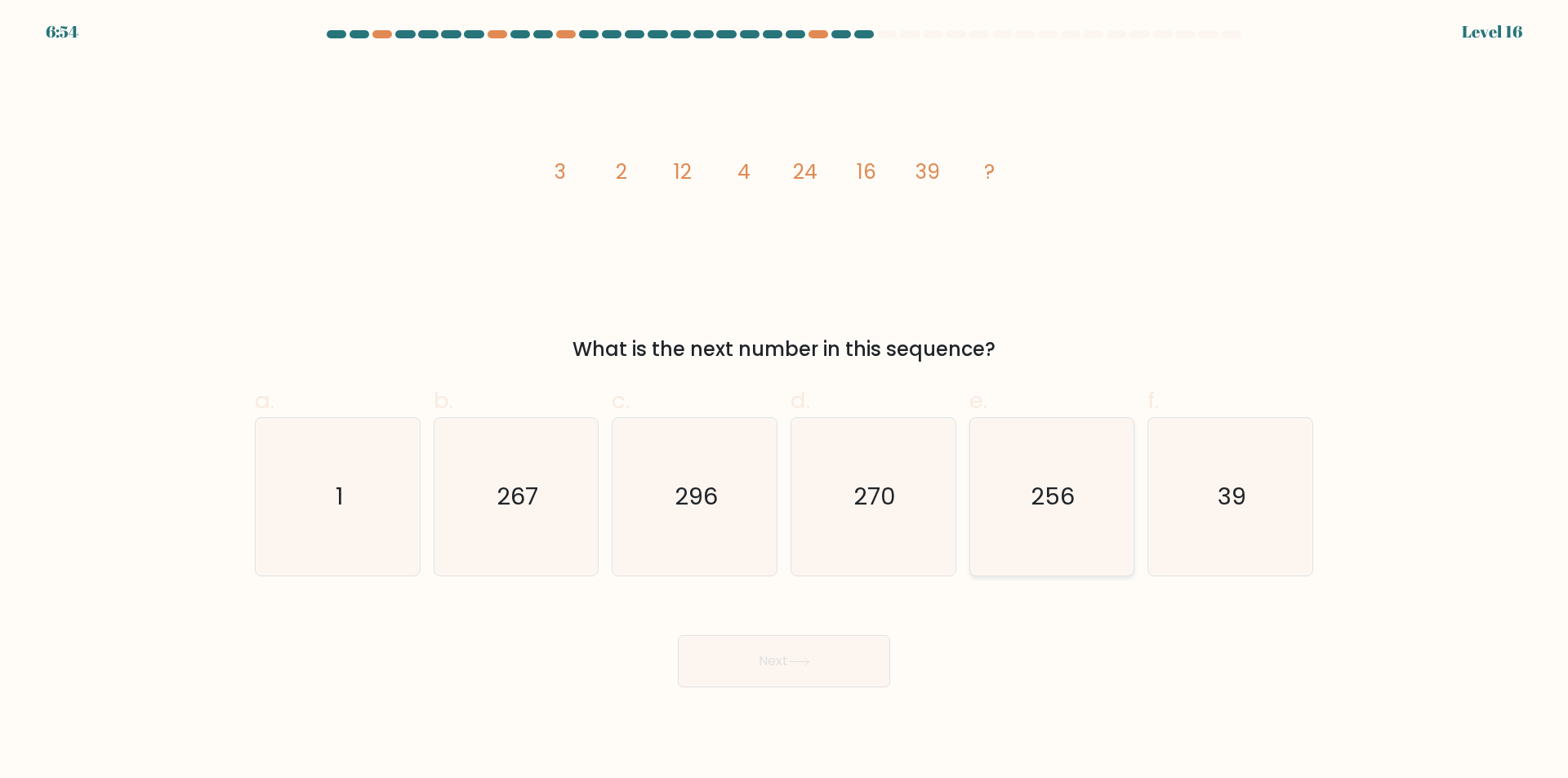
click at [1039, 505] on text "256" at bounding box center [1053, 496] width 44 height 33
click at [785, 400] on input "e. 256" at bounding box center [784, 394] width 1 height 11
radio input "true"
click at [794, 649] on button "Next" at bounding box center [784, 661] width 212 height 53
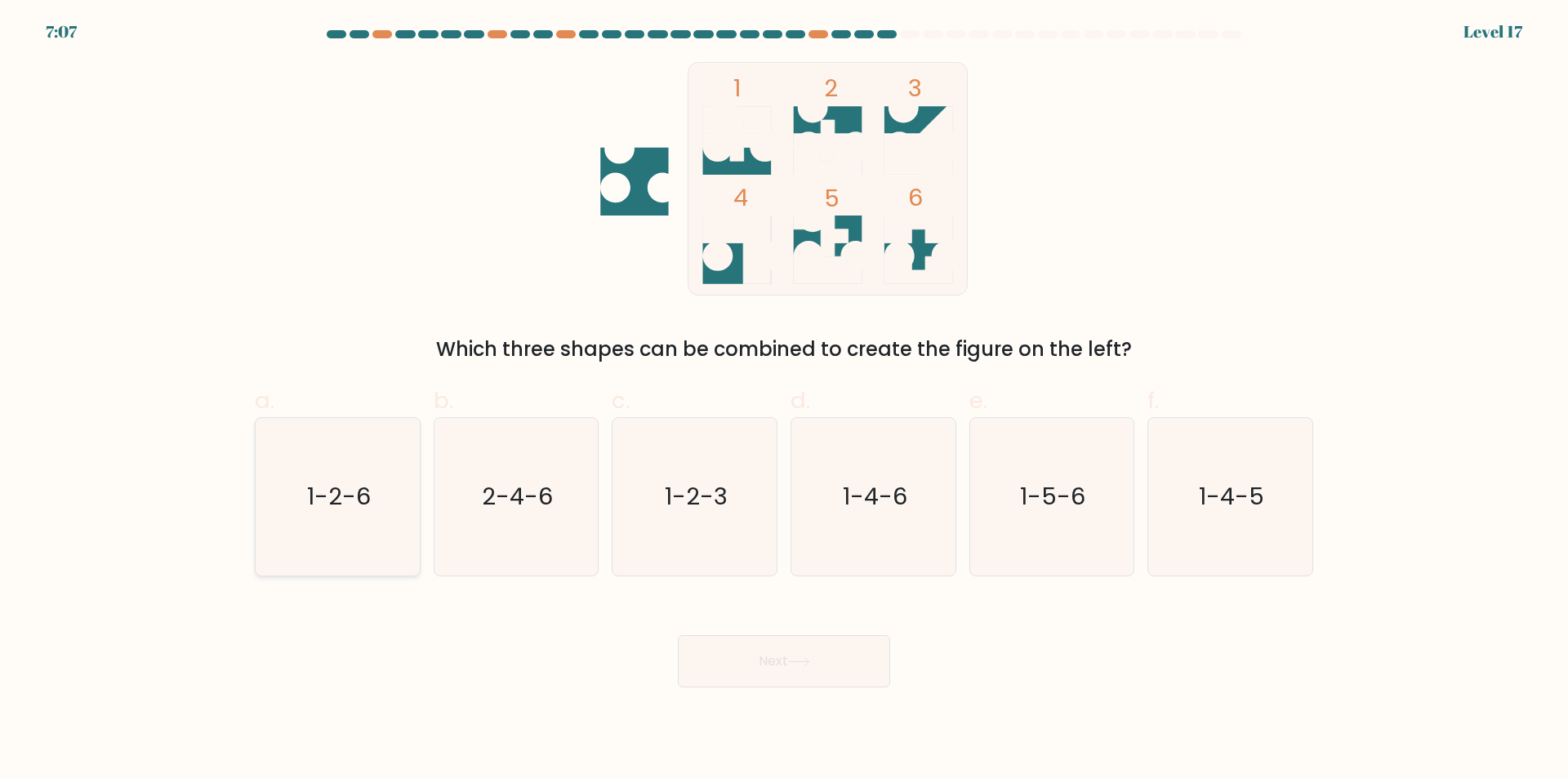
click at [349, 516] on icon "1-2-6" at bounding box center [338, 496] width 158 height 158
click at [784, 400] on input "a. 1-2-6" at bounding box center [784, 394] width 1 height 11
radio input "true"
click at [725, 670] on button "Next" at bounding box center [784, 661] width 212 height 53
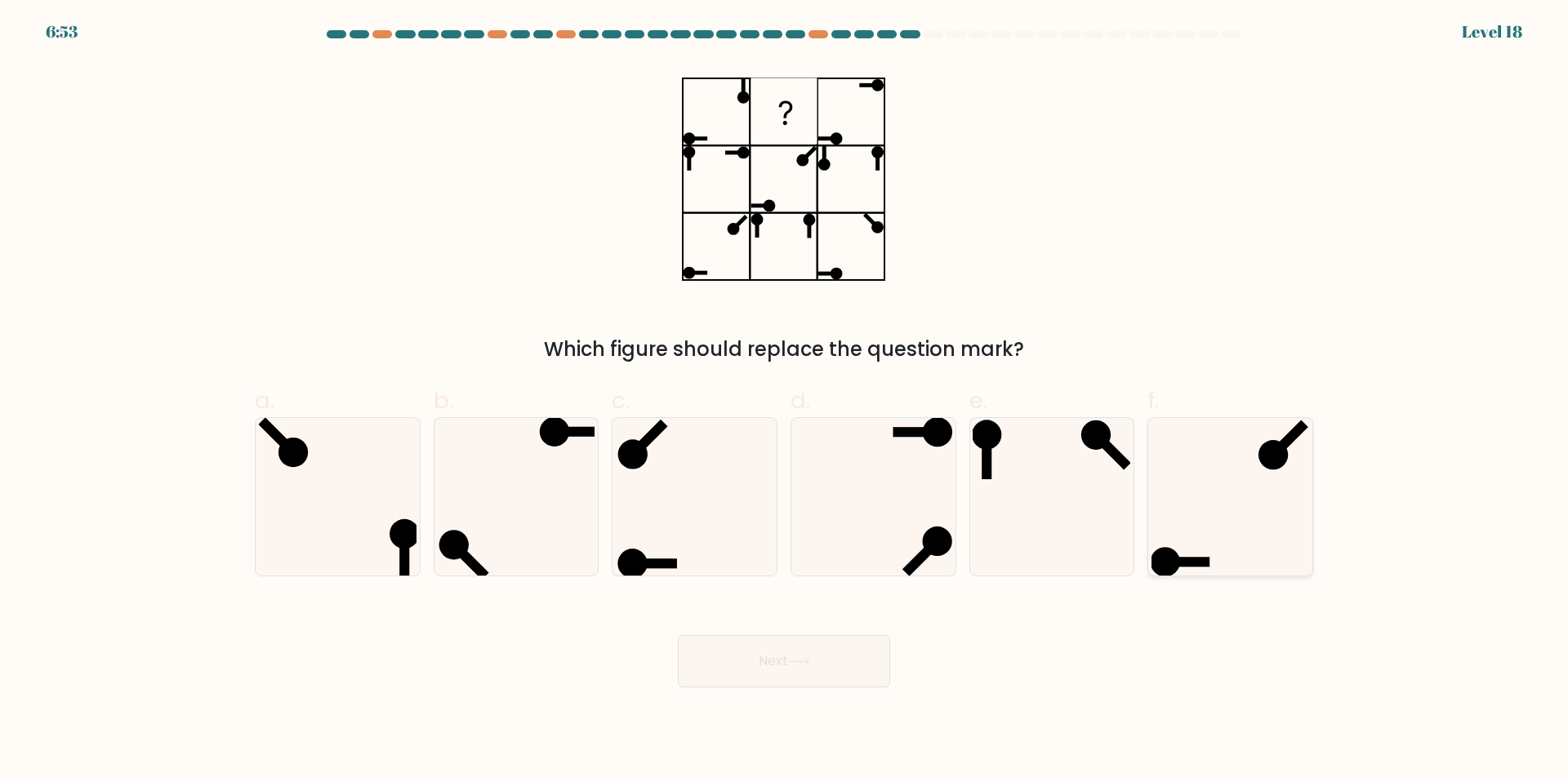
click at [1262, 560] on icon at bounding box center [1229, 496] width 158 height 158
click at [785, 400] on input "f." at bounding box center [784, 394] width 1 height 11
radio input "true"
click at [804, 669] on button "Next" at bounding box center [784, 661] width 212 height 53
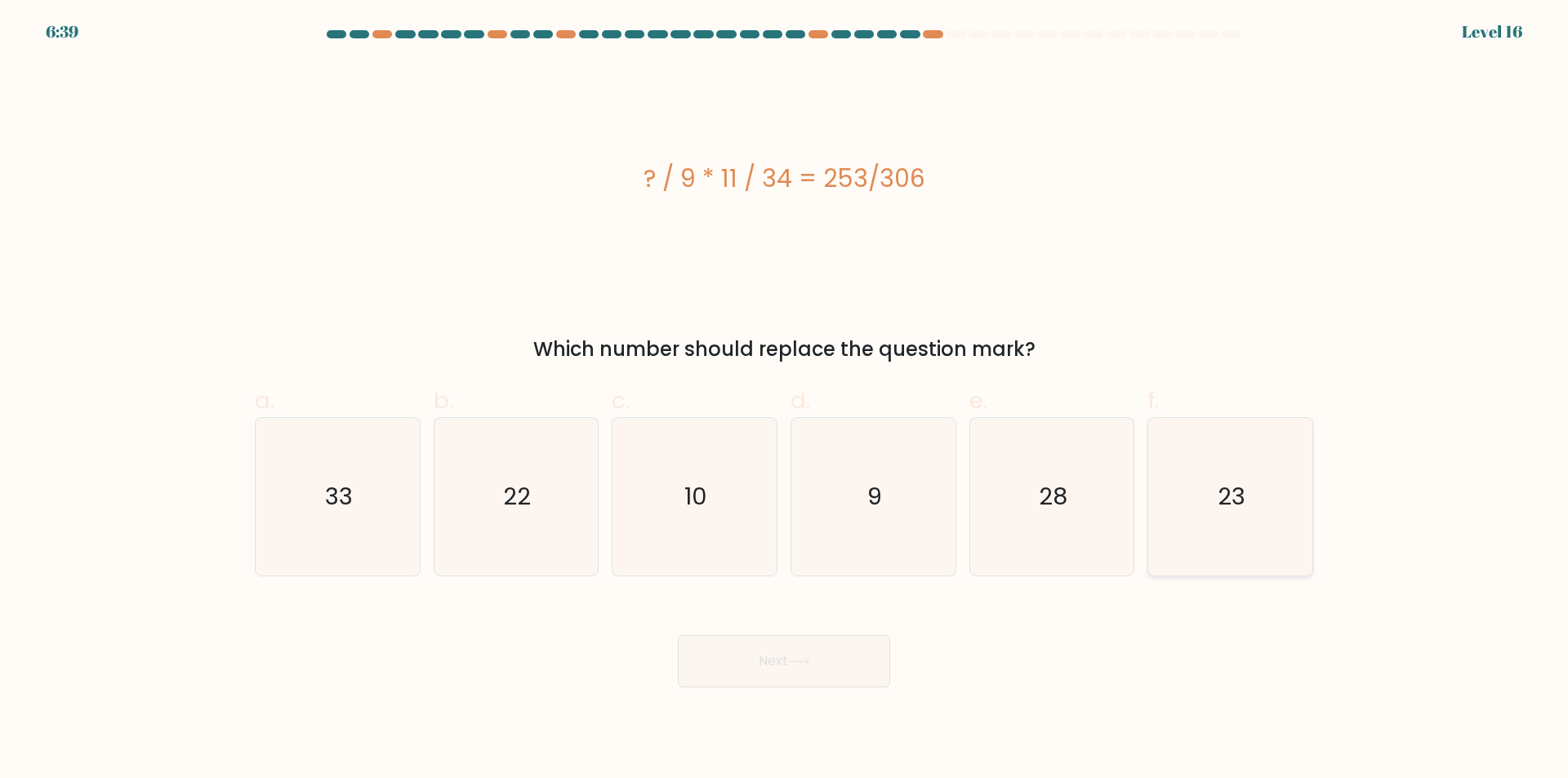
click at [1245, 509] on text "23" at bounding box center [1232, 496] width 28 height 33
click at [785, 400] on input "f. 23" at bounding box center [784, 394] width 1 height 11
radio input "true"
click at [801, 664] on icon at bounding box center [799, 661] width 22 height 9
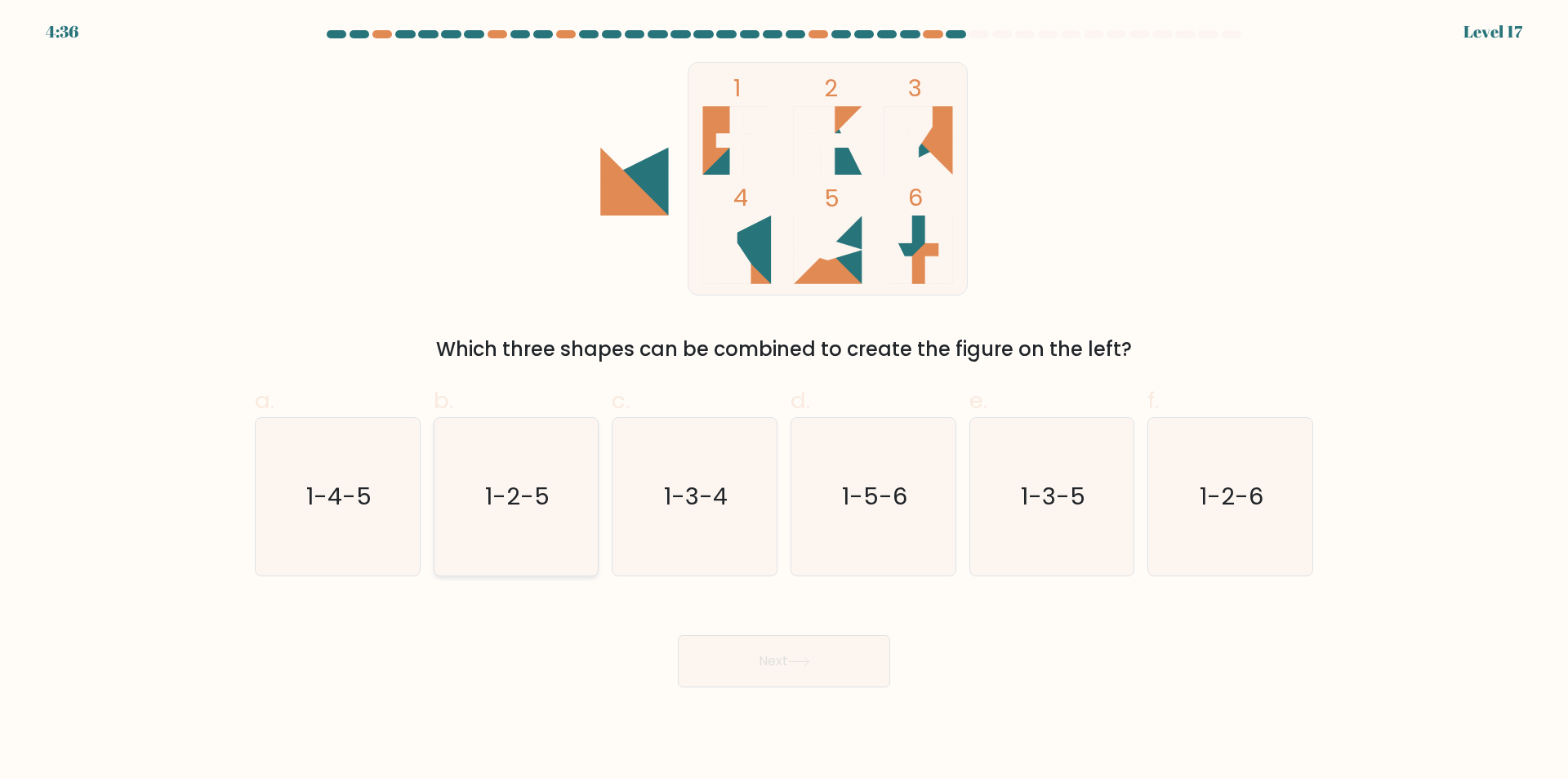
click at [488, 516] on icon "1-2-5" at bounding box center [516, 496] width 158 height 158
click at [784, 400] on input "b. 1-2-5" at bounding box center [784, 394] width 1 height 11
radio input "true"
click at [805, 655] on button "Next" at bounding box center [784, 661] width 212 height 53
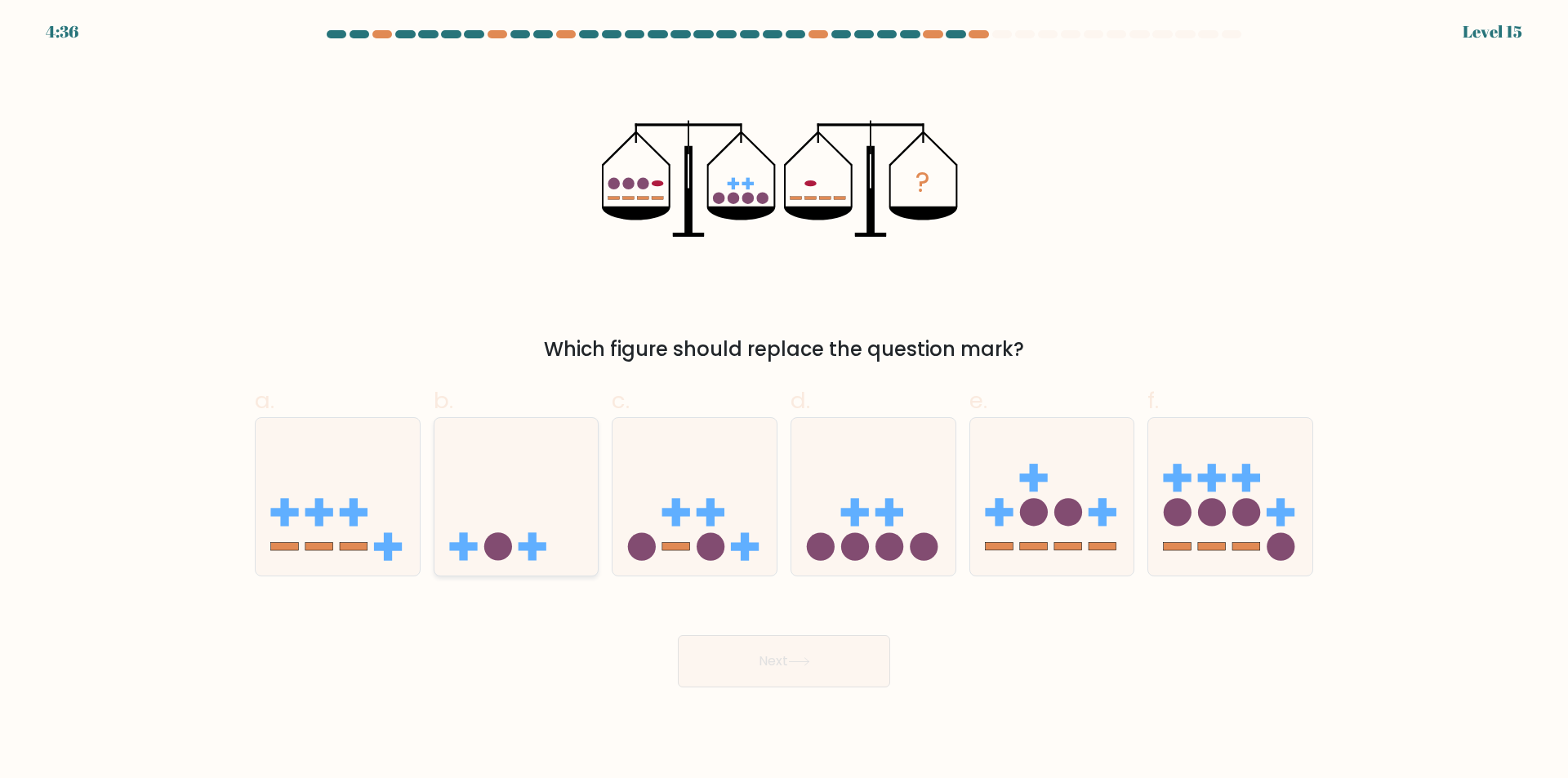
click at [513, 516] on icon at bounding box center [517, 497] width 164 height 135
click at [784, 400] on input "b." at bounding box center [784, 394] width 1 height 11
radio input "true"
click at [761, 664] on button "Next" at bounding box center [784, 661] width 212 height 53
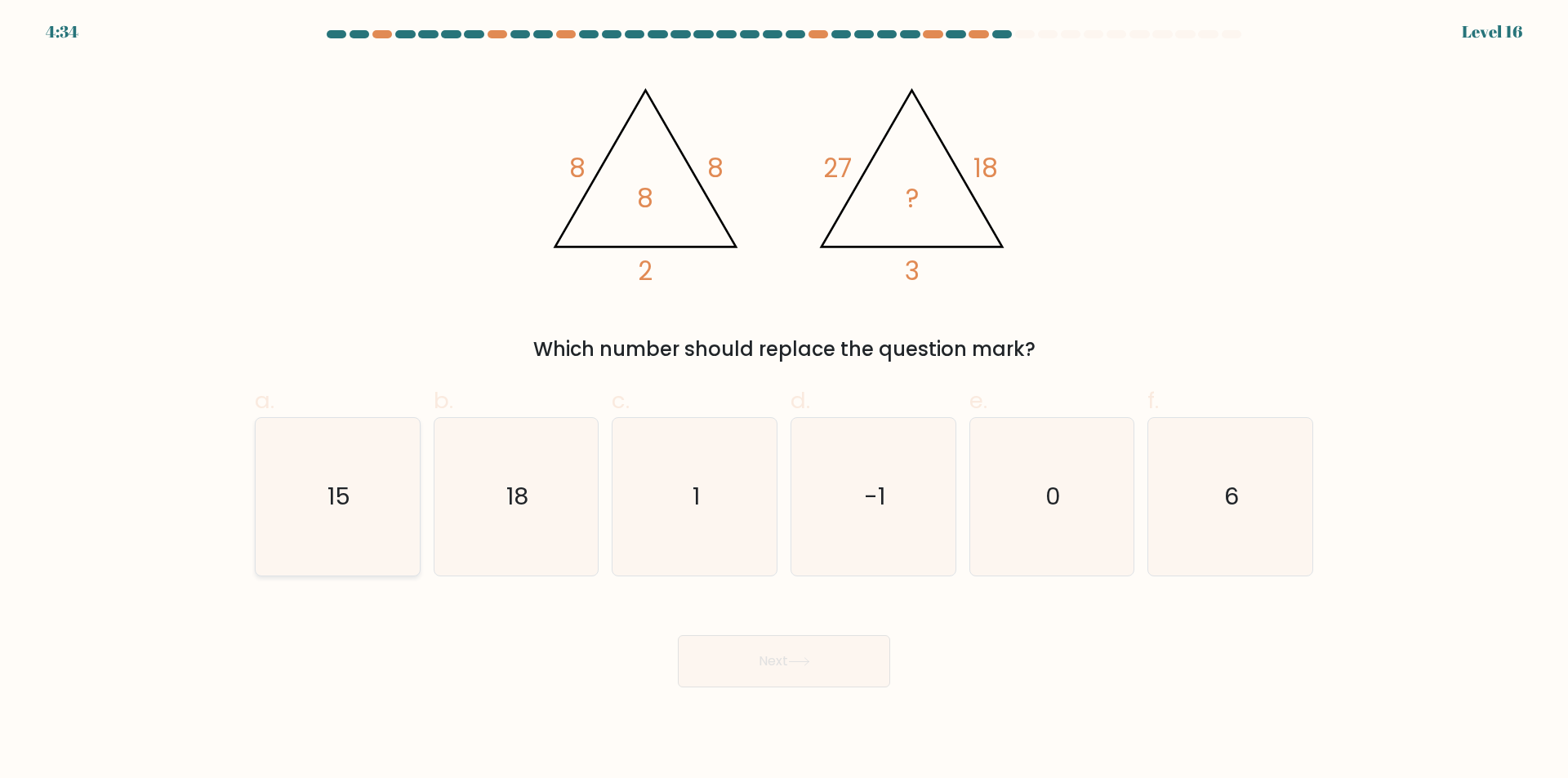
click at [380, 480] on icon "15" at bounding box center [338, 496] width 158 height 158
click at [784, 400] on input "a. 15" at bounding box center [784, 394] width 1 height 11
radio input "true"
click at [776, 661] on button "Next" at bounding box center [784, 661] width 212 height 53
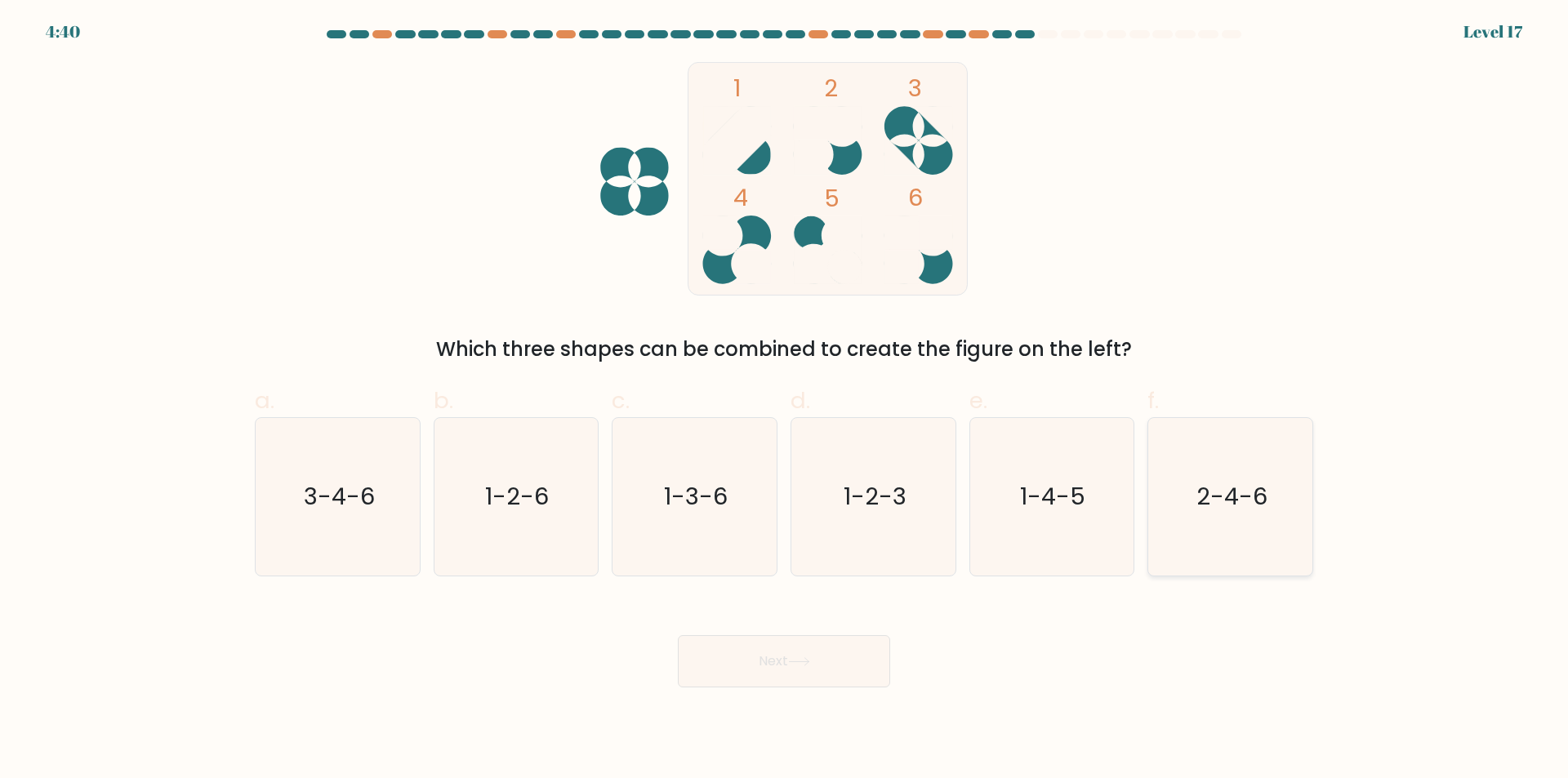
click at [1214, 520] on icon "2-4-6" at bounding box center [1229, 496] width 158 height 158
click at [785, 400] on input "f. 2-4-6" at bounding box center [784, 394] width 1 height 11
radio input "true"
click at [791, 664] on button "Next" at bounding box center [784, 661] width 212 height 53
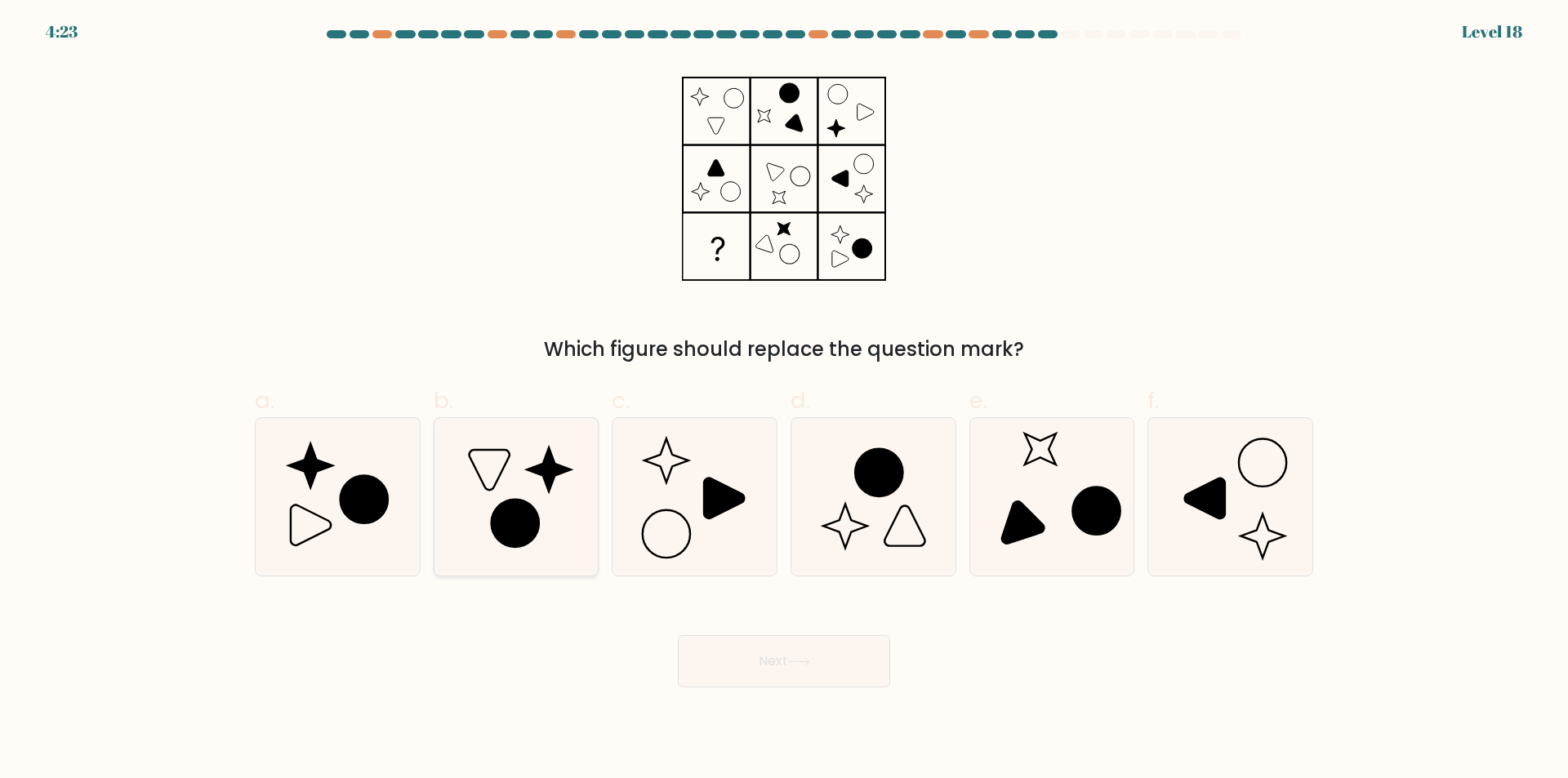
click at [528, 514] on icon at bounding box center [515, 523] width 48 height 48
click at [784, 400] on input "b." at bounding box center [784, 394] width 1 height 11
radio input "true"
click at [750, 668] on button "Next" at bounding box center [784, 661] width 212 height 53
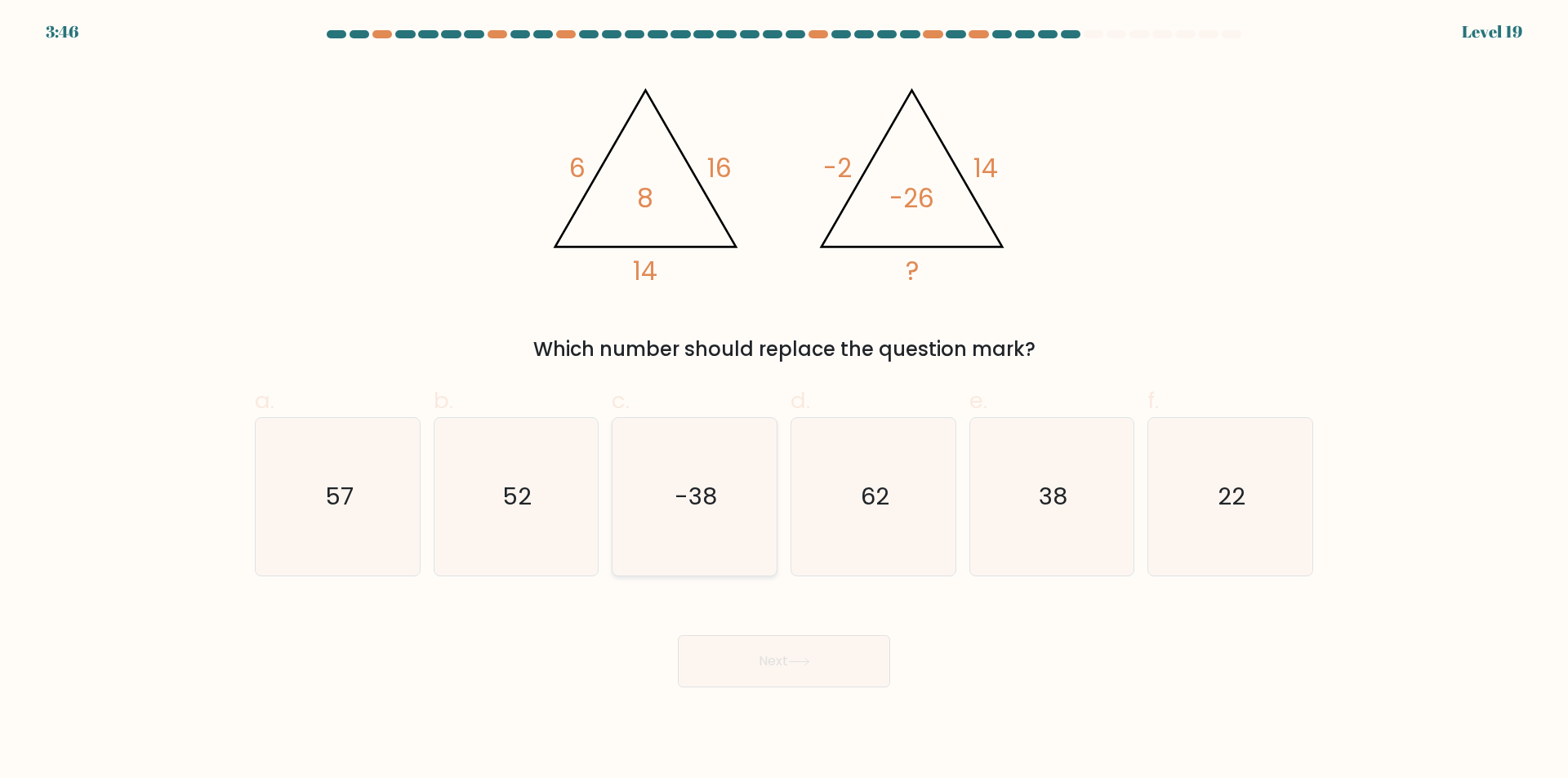
click at [690, 495] on text "-38" at bounding box center [696, 496] width 43 height 33
click at [784, 400] on input "c. -38" at bounding box center [784, 394] width 1 height 11
radio input "true"
click at [826, 648] on button "Next" at bounding box center [784, 661] width 212 height 53
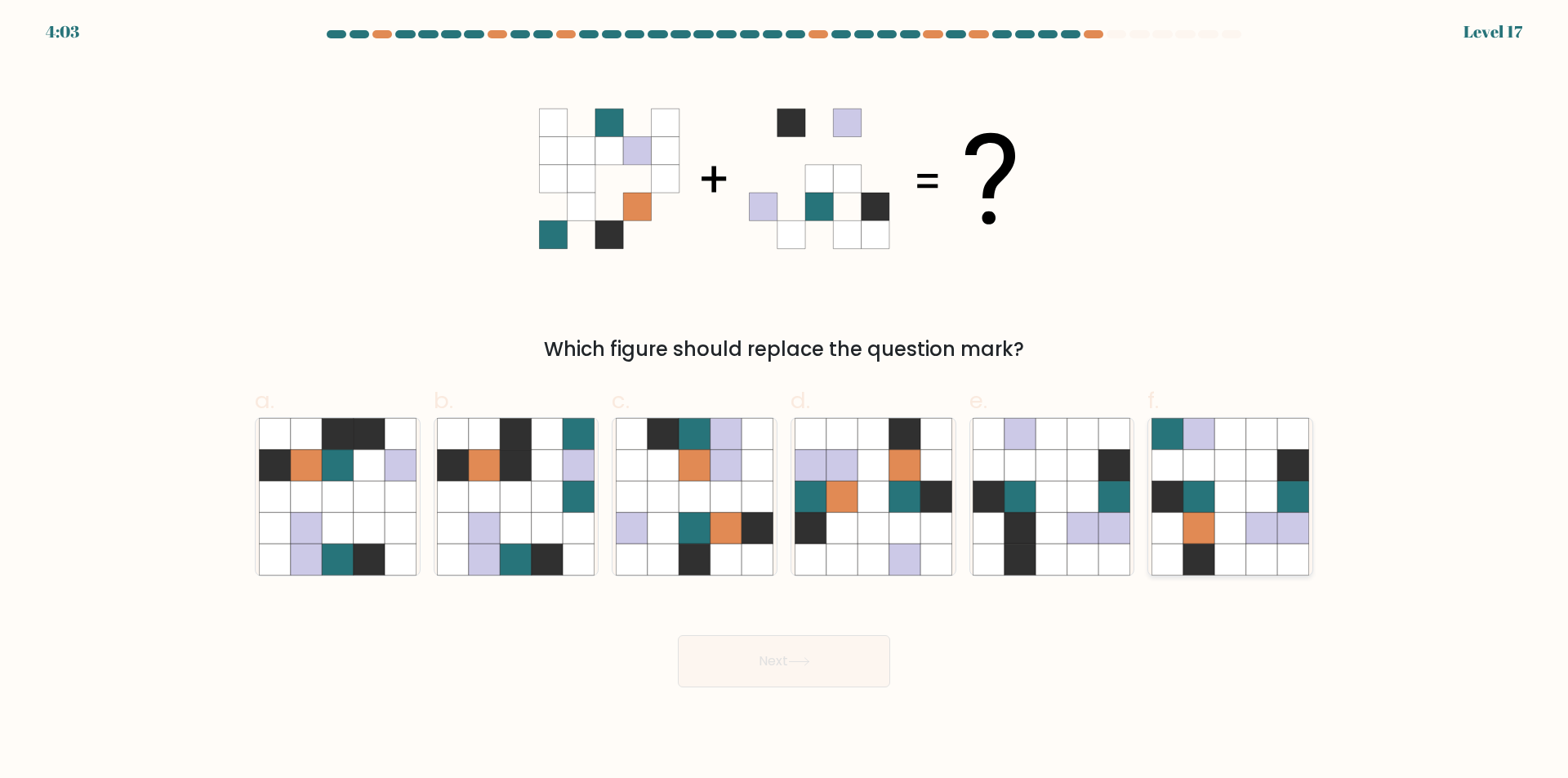
click at [1260, 556] on icon at bounding box center [1261, 559] width 31 height 31
click at [785, 400] on input "f." at bounding box center [784, 394] width 1 height 11
radio input "true"
click at [741, 664] on button "Next" at bounding box center [784, 661] width 212 height 53
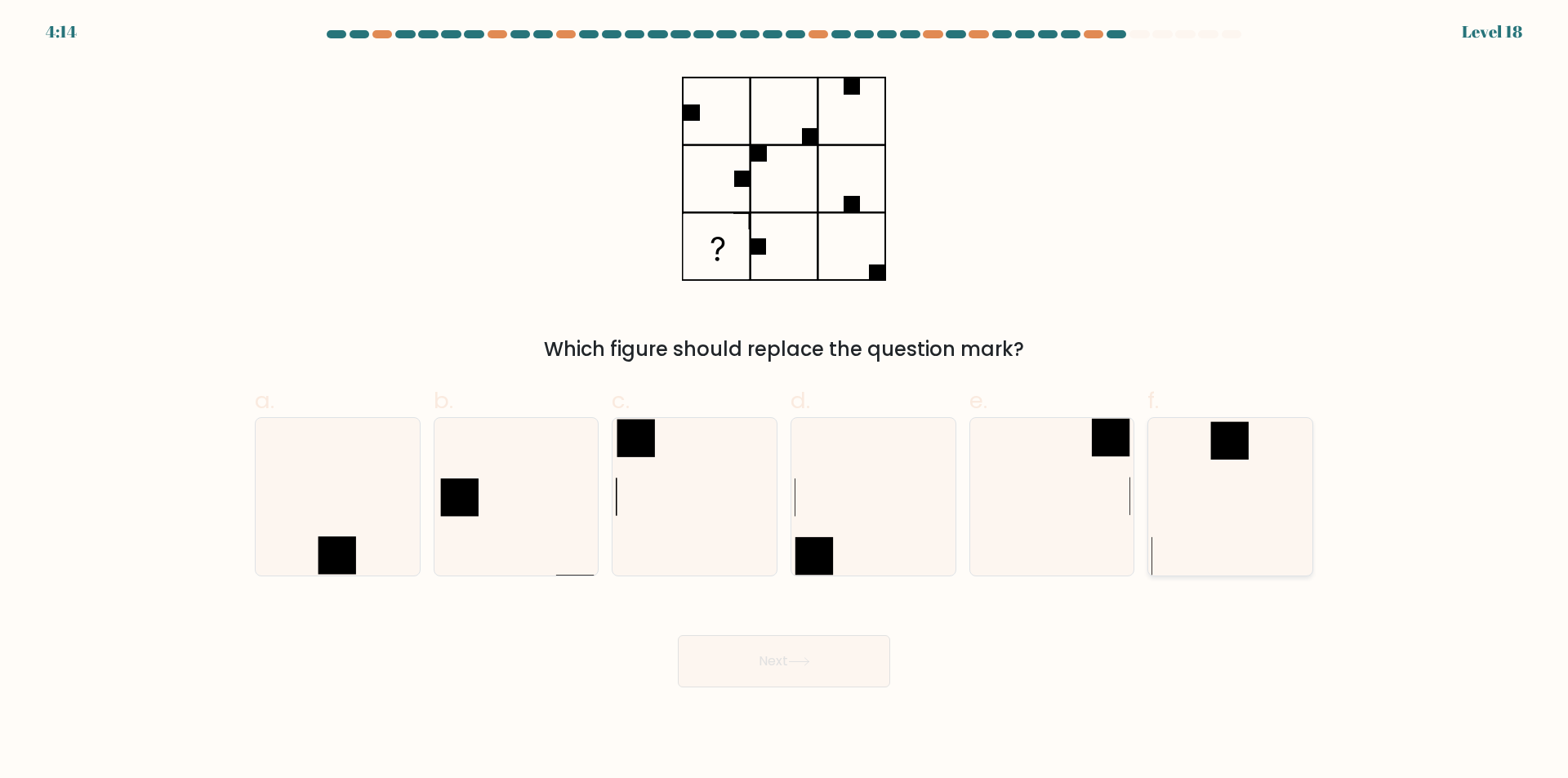
click at [1235, 482] on icon at bounding box center [1229, 496] width 158 height 158
click at [785, 400] on input "f." at bounding box center [784, 394] width 1 height 11
radio input "true"
click at [784, 661] on button "Next" at bounding box center [784, 661] width 212 height 53
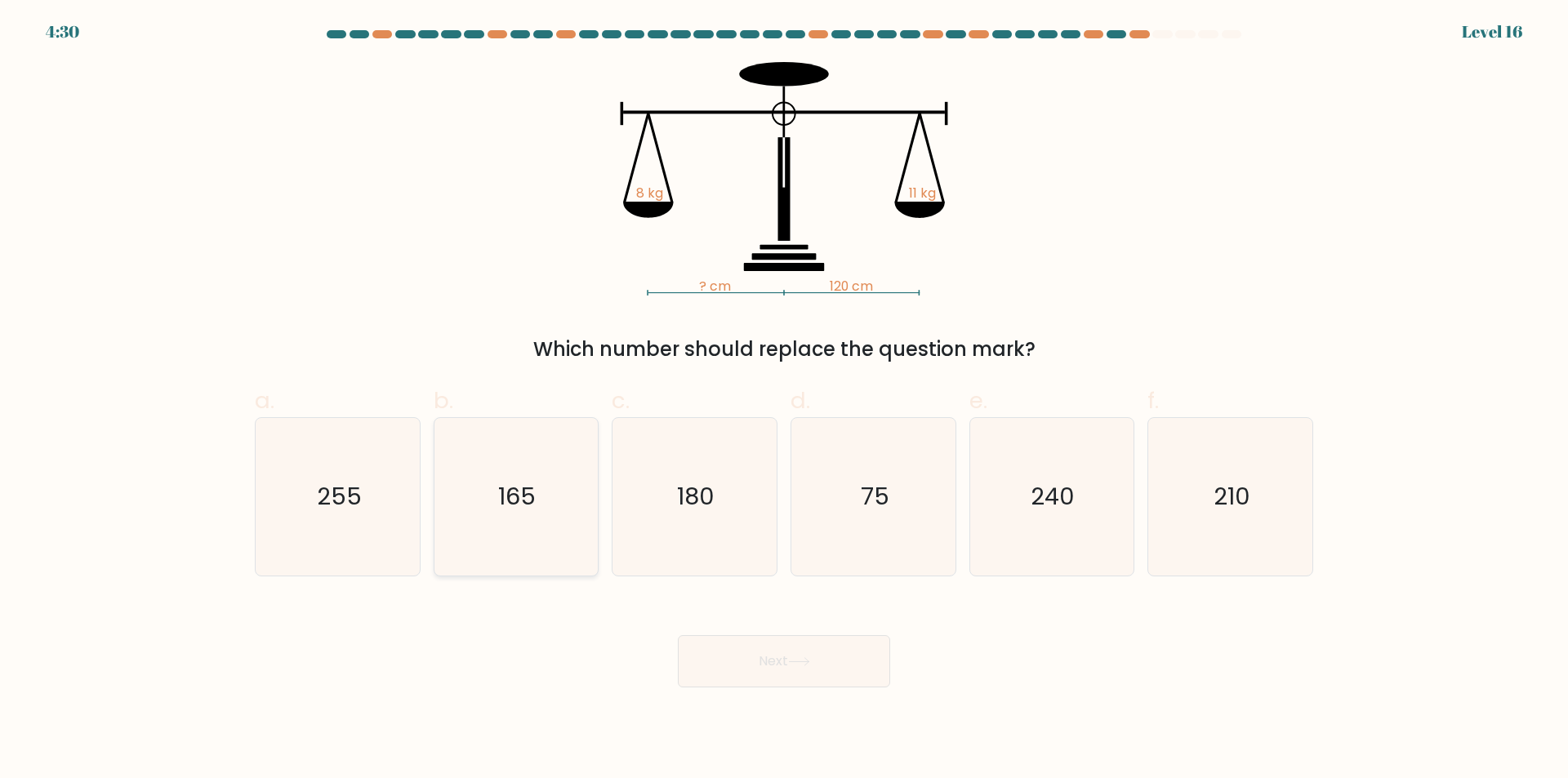
click at [518, 502] on text "165" at bounding box center [517, 496] width 38 height 33
click at [784, 400] on input "b. 165" at bounding box center [784, 394] width 1 height 11
radio input "true"
click at [750, 663] on button "Next" at bounding box center [784, 661] width 212 height 53
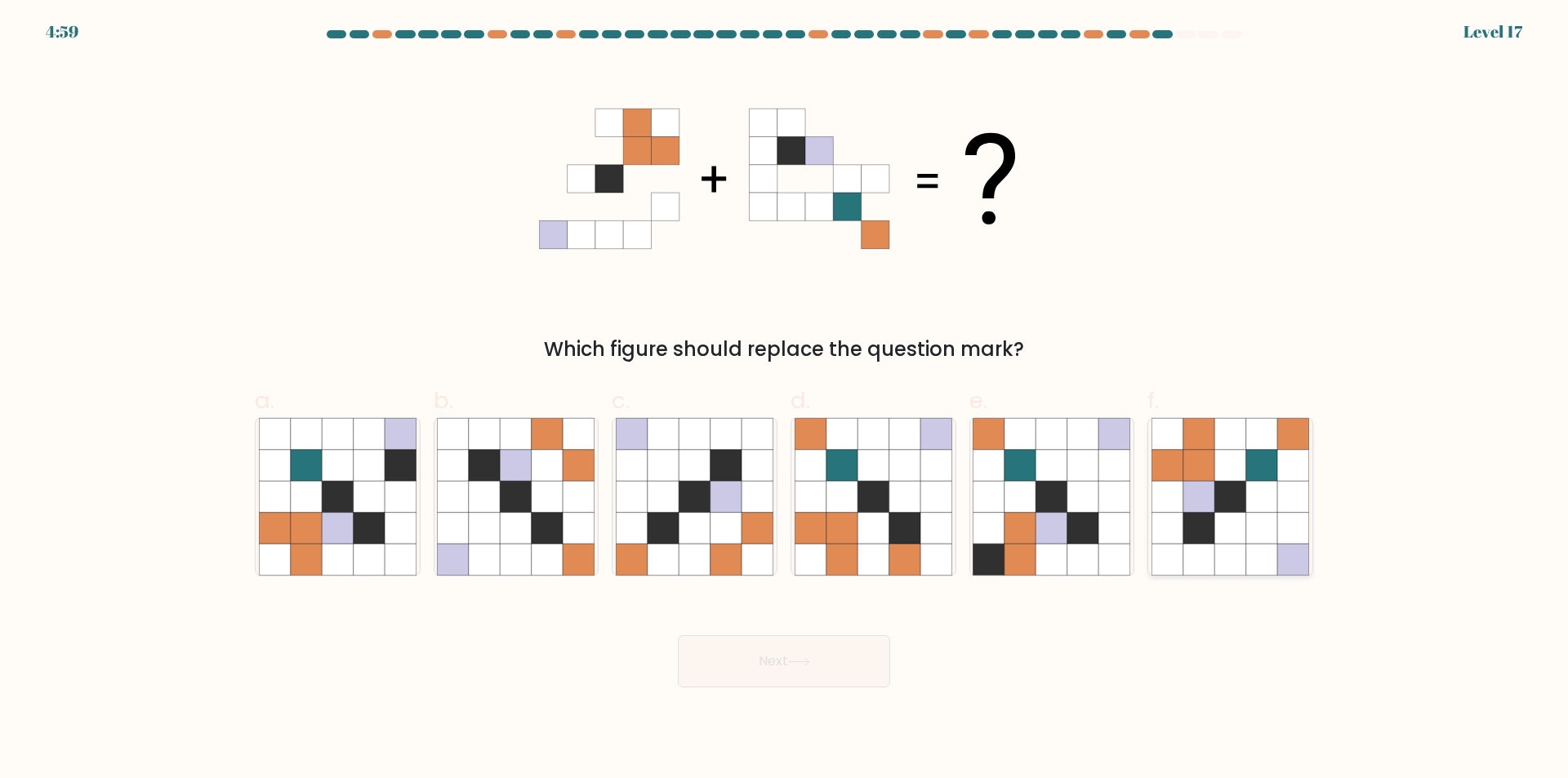
click at [1242, 548] on icon at bounding box center [1229, 559] width 31 height 31
click at [785, 400] on input "f." at bounding box center [784, 394] width 1 height 11
radio input "true"
click at [782, 659] on button "Next" at bounding box center [784, 661] width 212 height 53
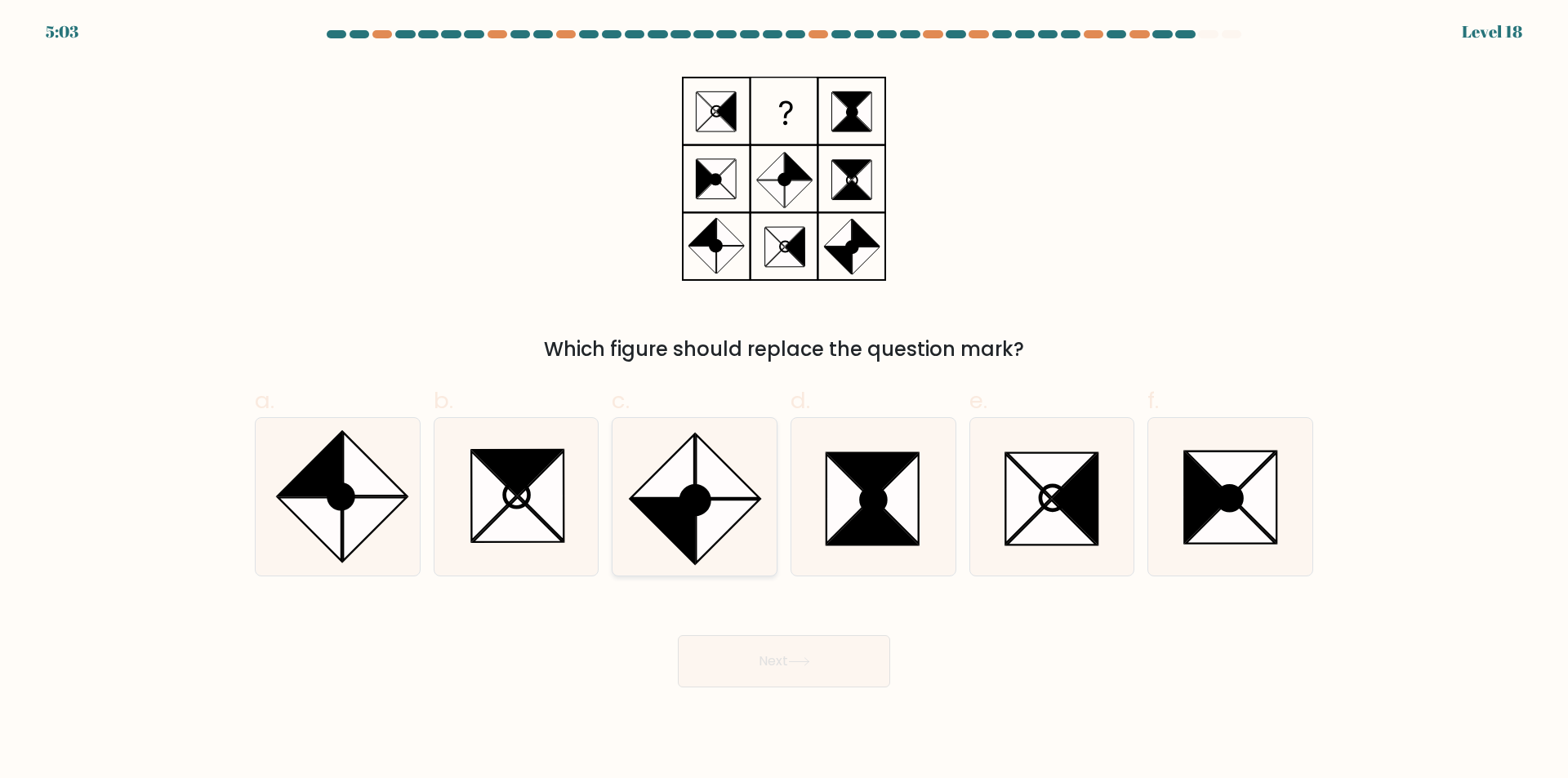
click at [693, 526] on icon at bounding box center [662, 531] width 63 height 63
click at [784, 400] on input "c." at bounding box center [784, 394] width 1 height 11
radio input "true"
click at [778, 671] on button "Next" at bounding box center [784, 661] width 212 height 53
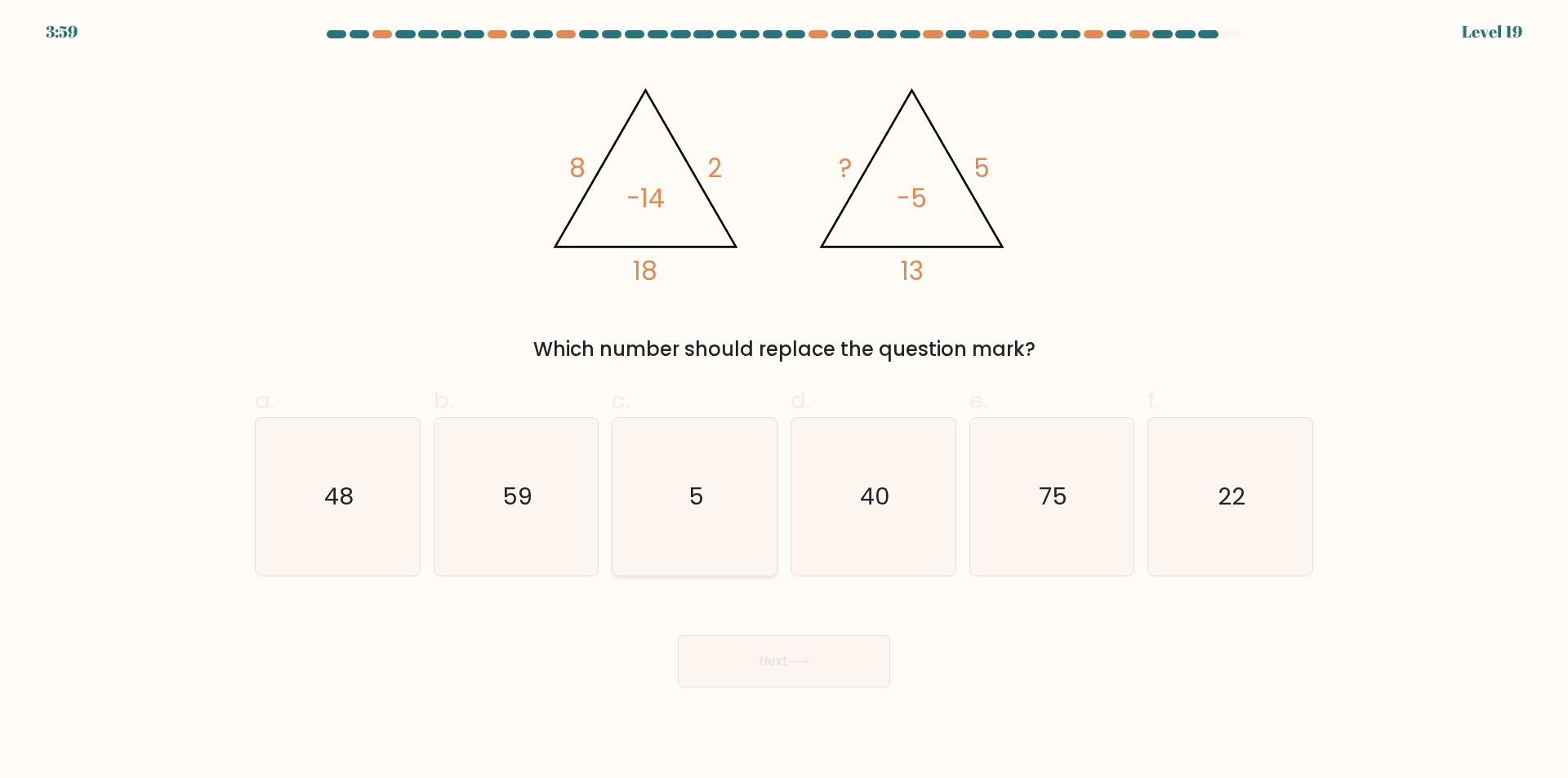
click at [728, 504] on icon "5" at bounding box center [695, 496] width 158 height 158
click at [784, 400] on input "c. 5" at bounding box center [784, 394] width 1 height 11
radio input "true"
click at [724, 664] on button "Next" at bounding box center [784, 661] width 212 height 53
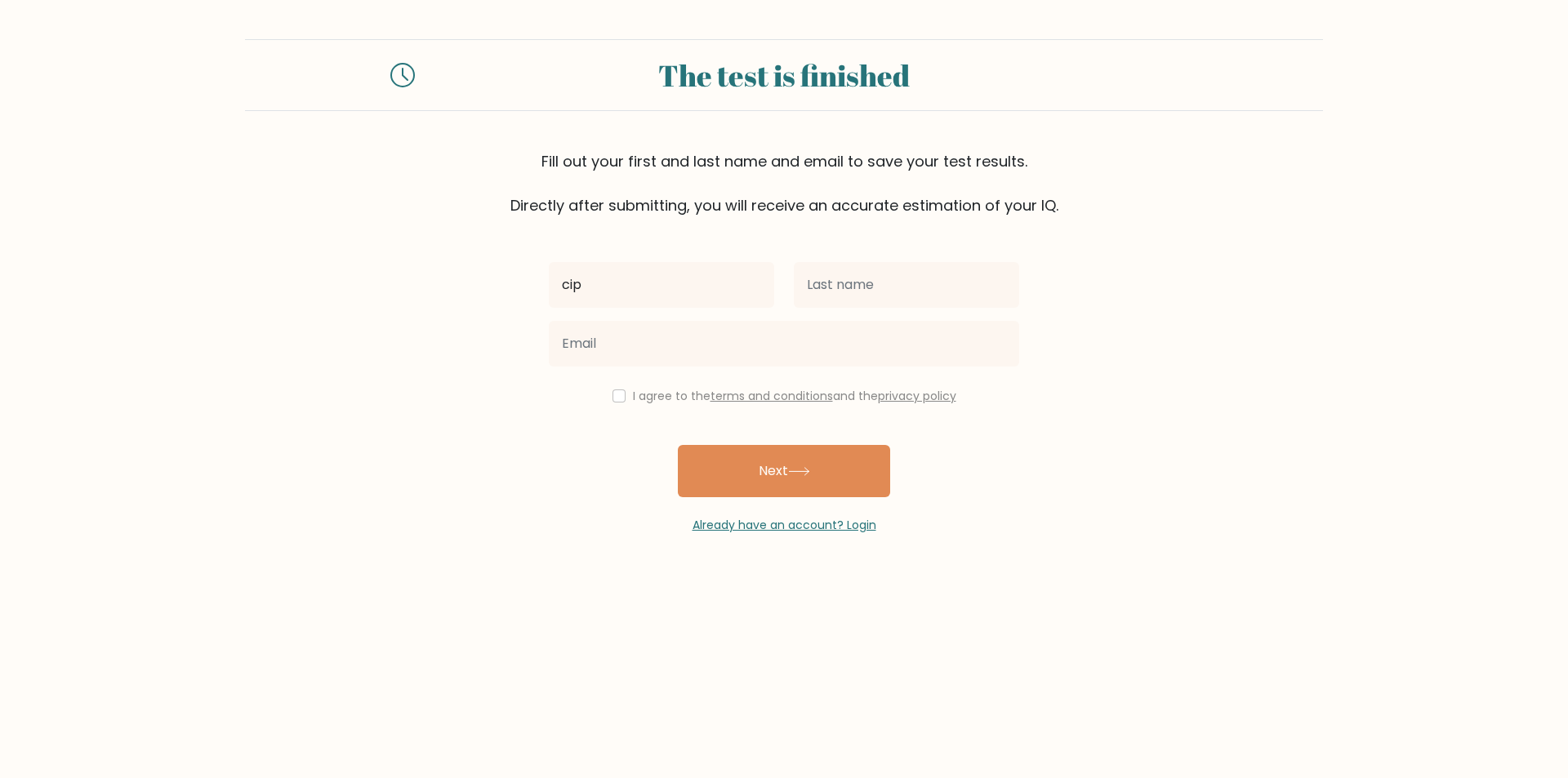
type input "cip"
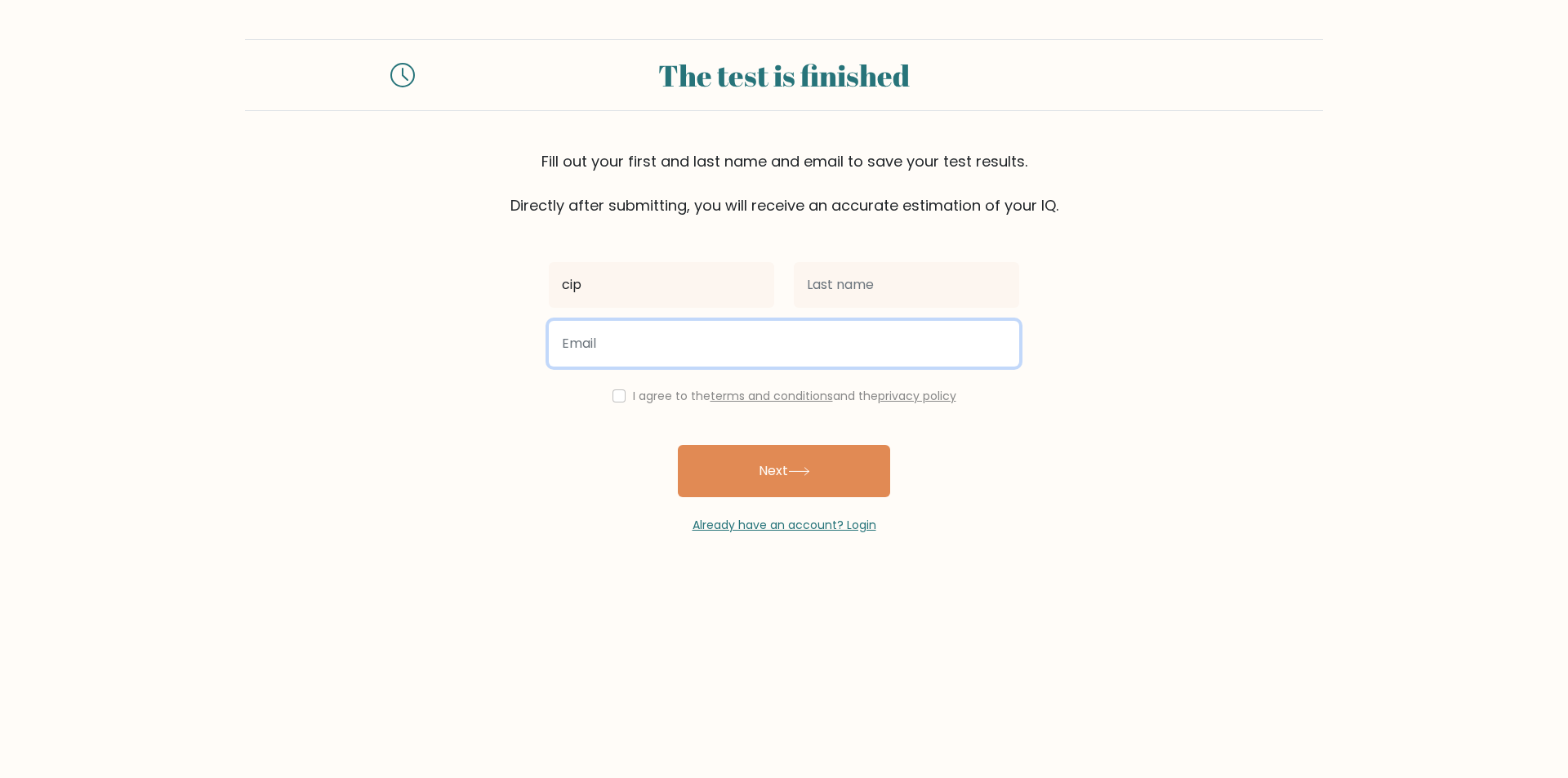
click at [670, 330] on input "email" at bounding box center [783, 343] width 471 height 46
type input "cipri2110@gmail.com"
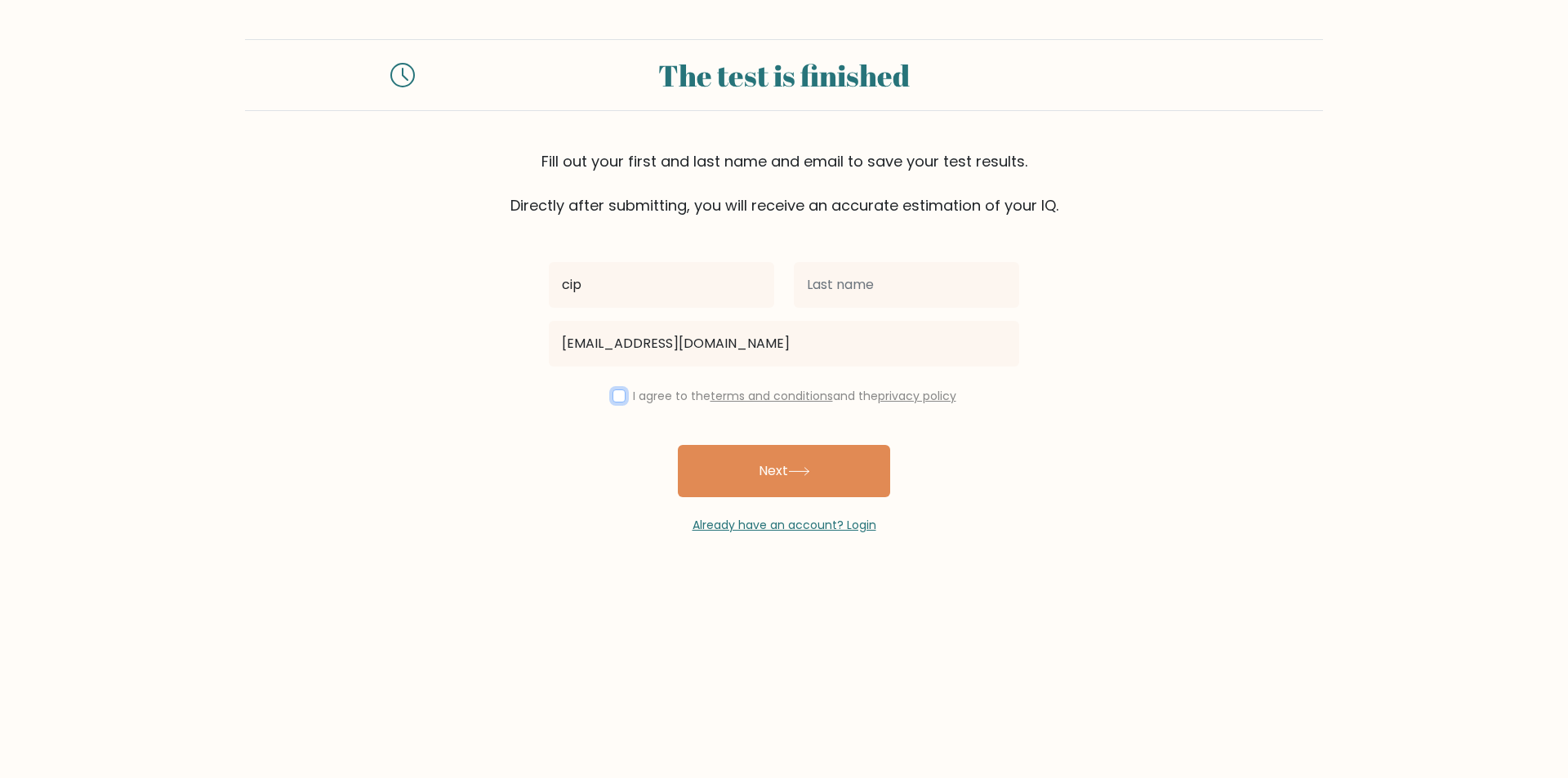
click at [619, 400] on input "checkbox" at bounding box center [619, 396] width 13 height 13
checkbox input "true"
click at [755, 479] on button "Next" at bounding box center [784, 470] width 212 height 53
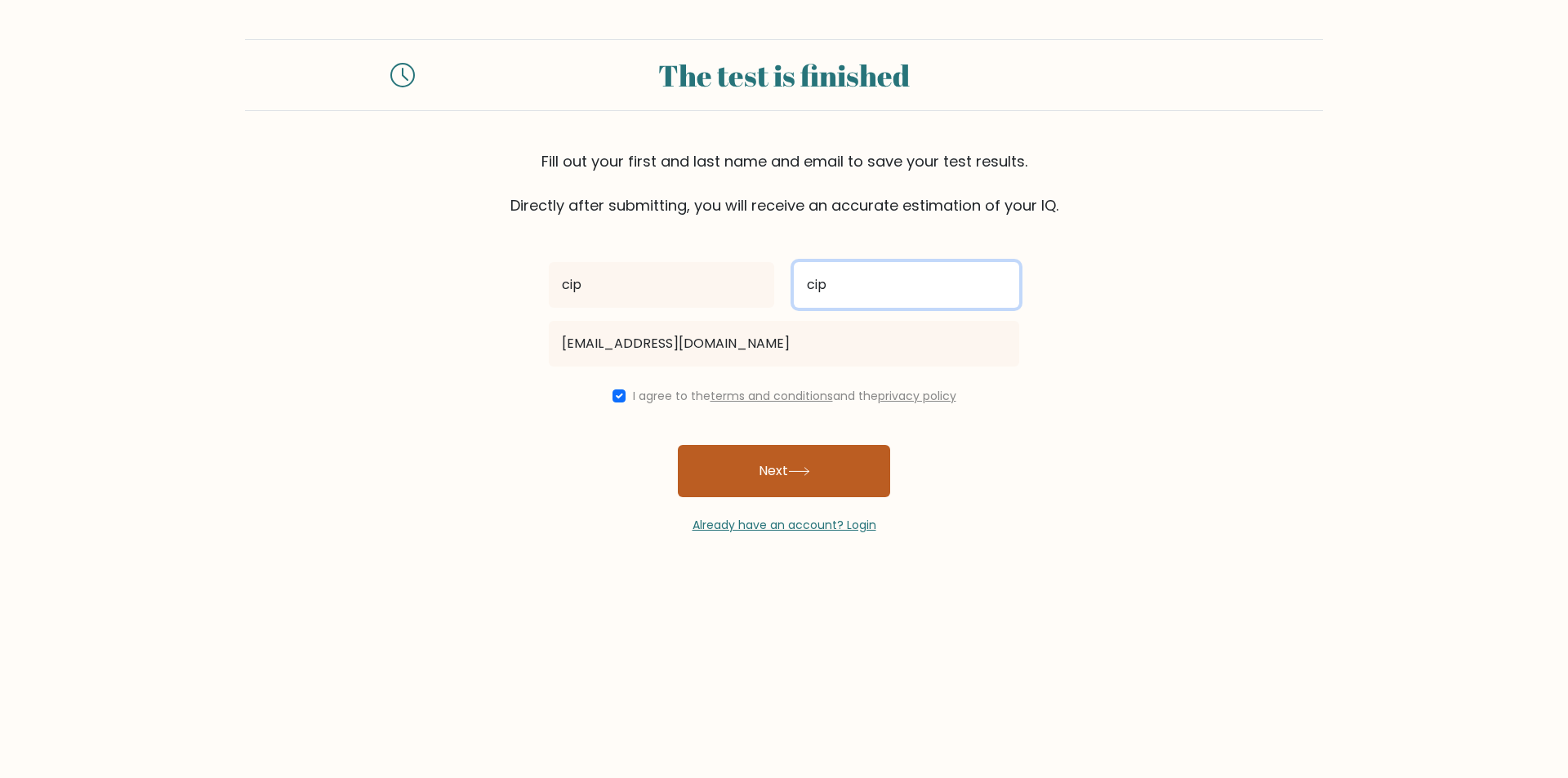
type input "cip"
click at [808, 462] on button "Next" at bounding box center [784, 470] width 212 height 53
